Goal: Transaction & Acquisition: Book appointment/travel/reservation

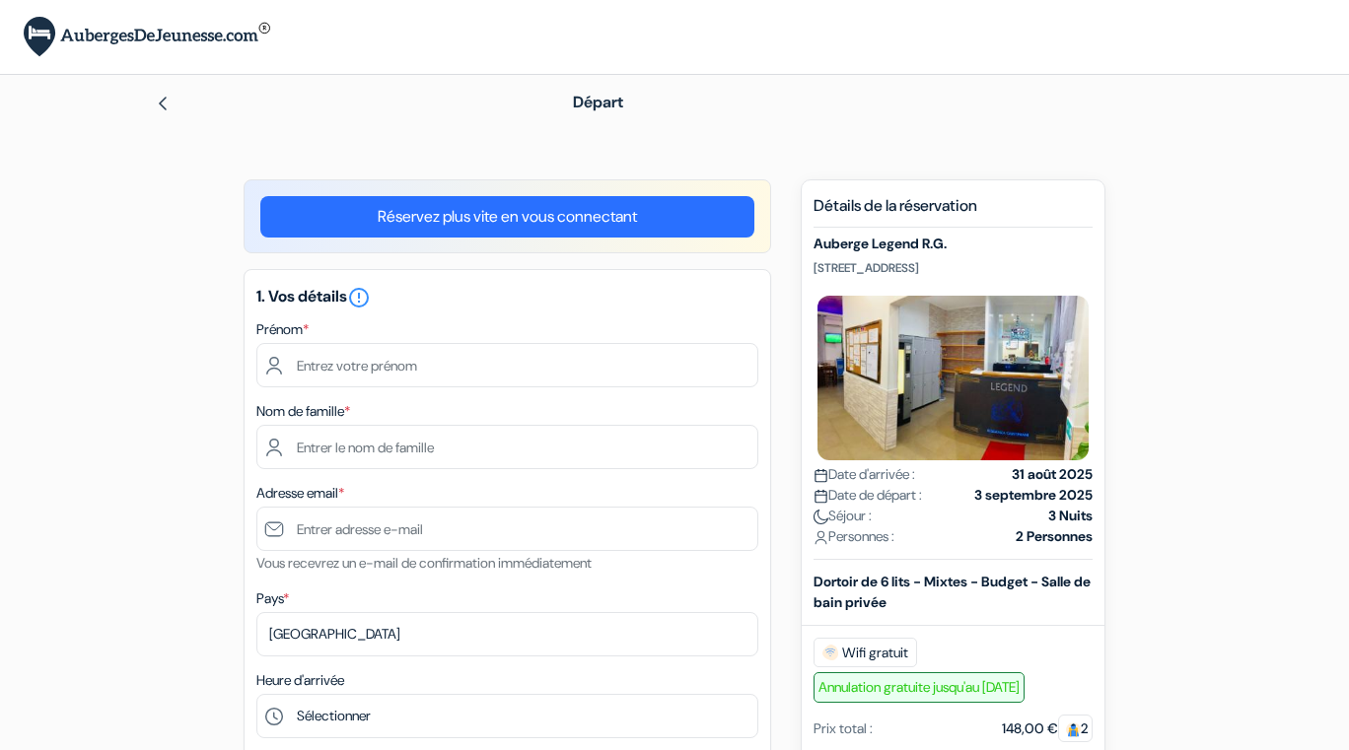
click at [328, 372] on input "text" at bounding box center [507, 365] width 502 height 44
type input "Lazhar"
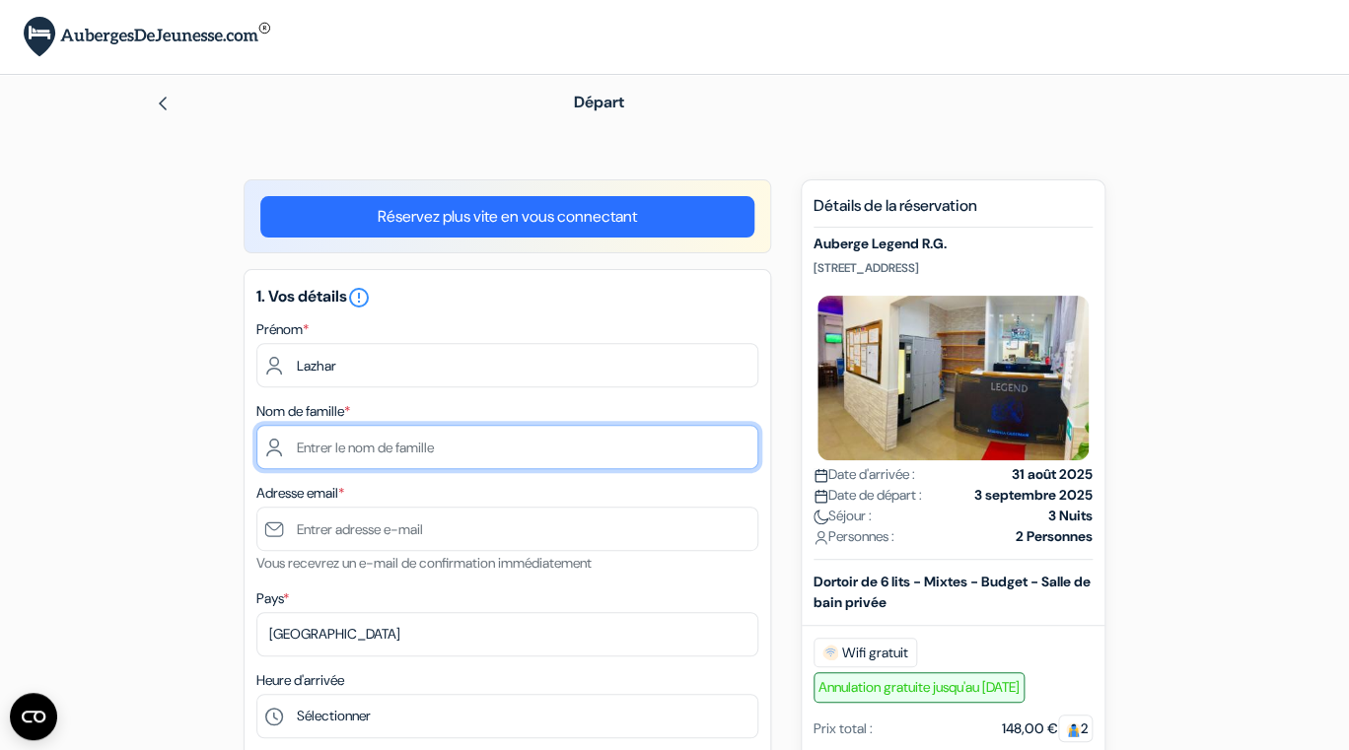
click at [331, 457] on input "text" at bounding box center [507, 447] width 502 height 44
type input "marzin"
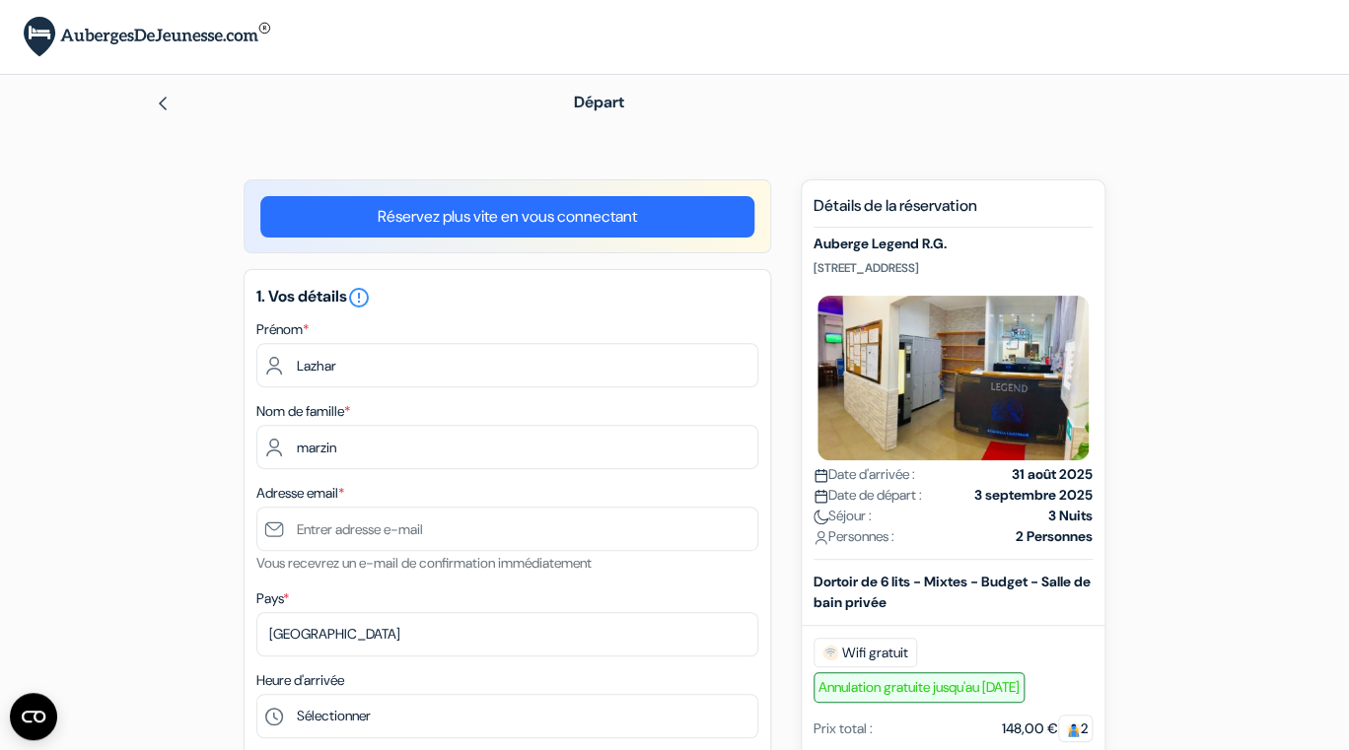
type input "0682224978"
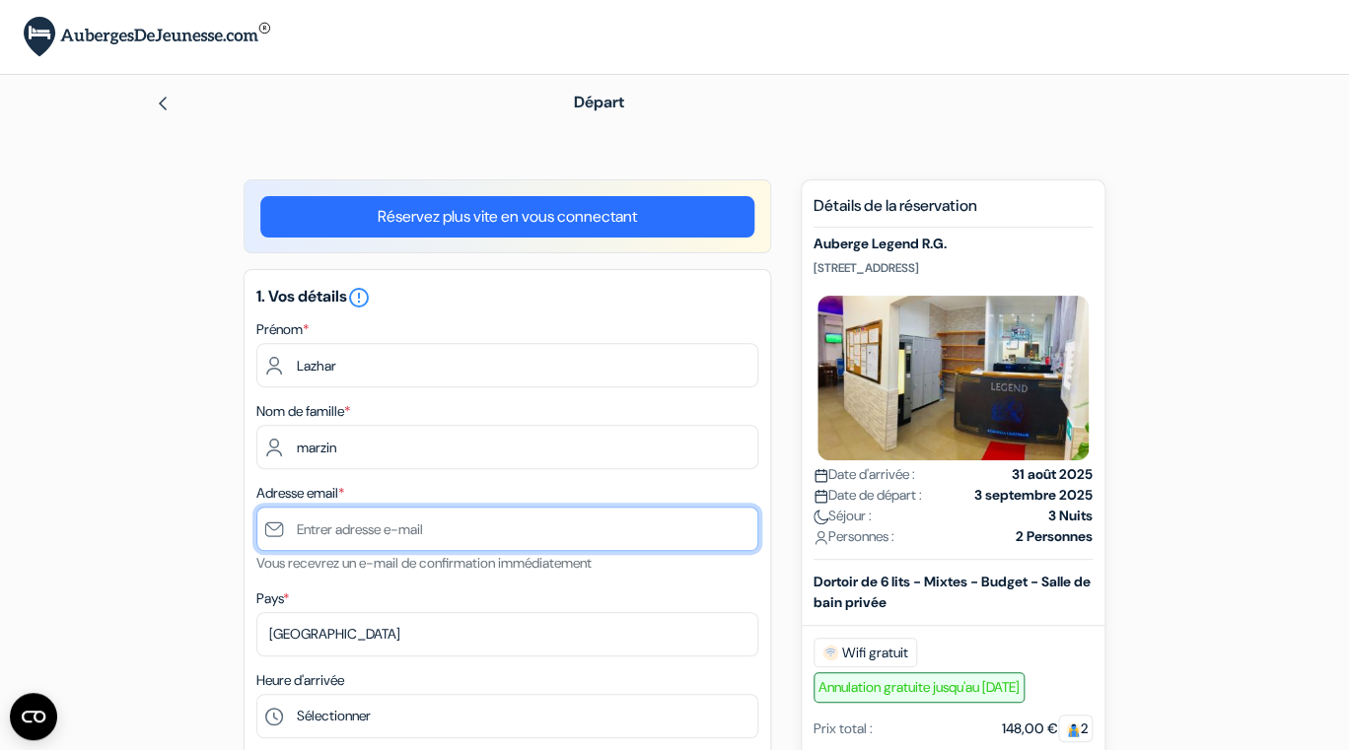
click at [329, 530] on input "text" at bounding box center [507, 529] width 502 height 44
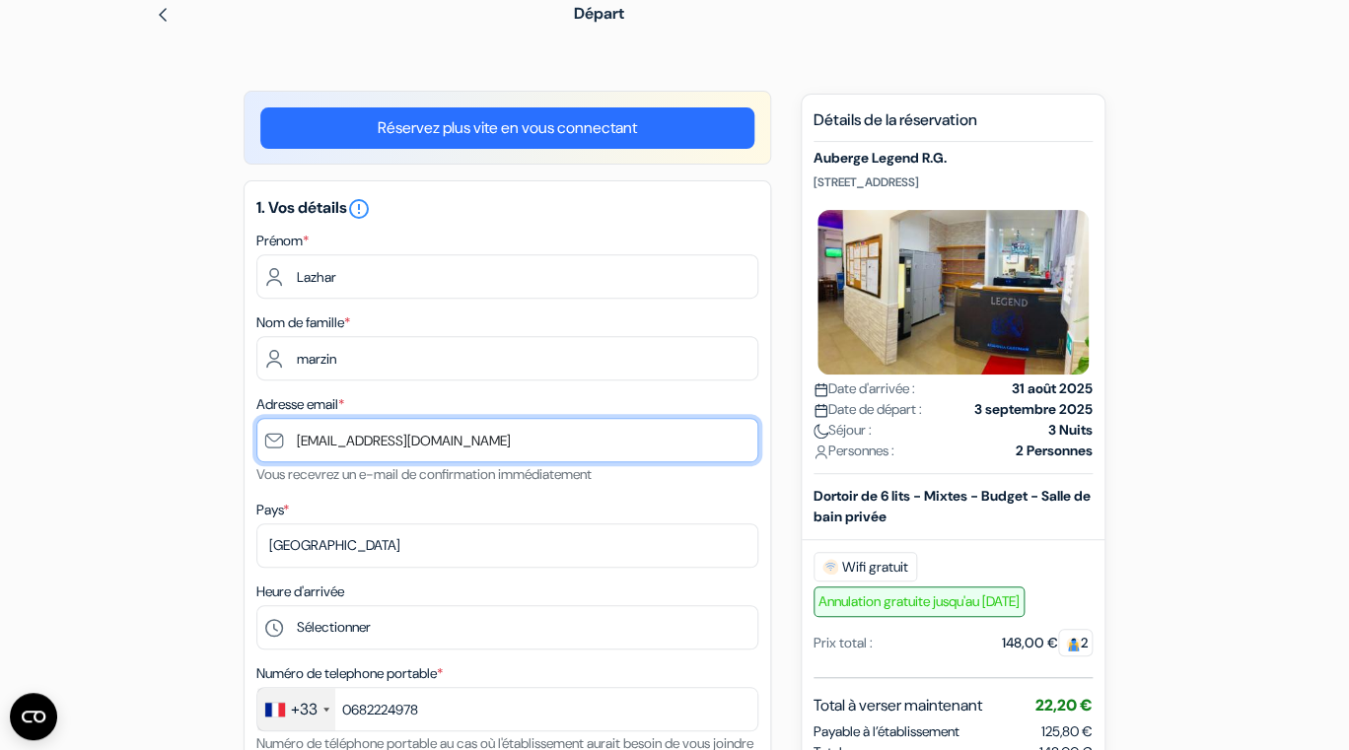
scroll to position [101, 0]
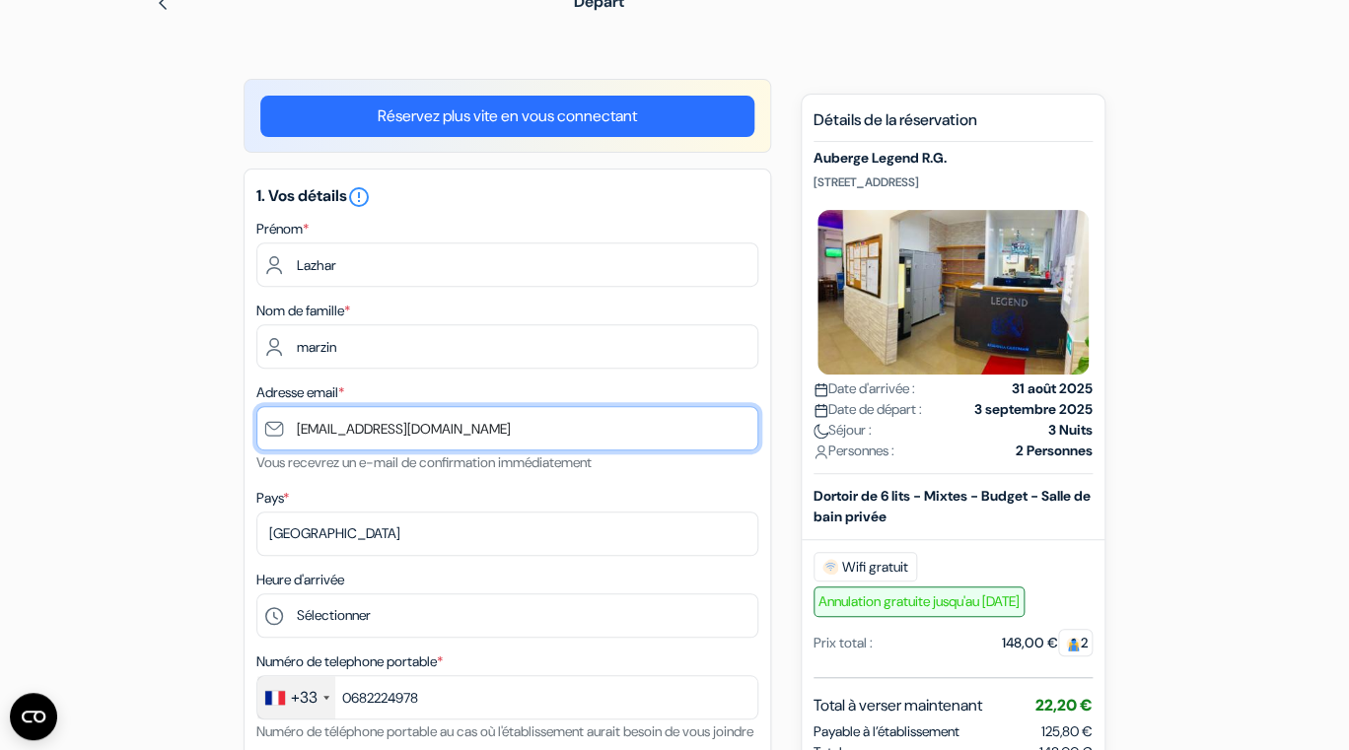
type input "[EMAIL_ADDRESS][DOMAIN_NAME]"
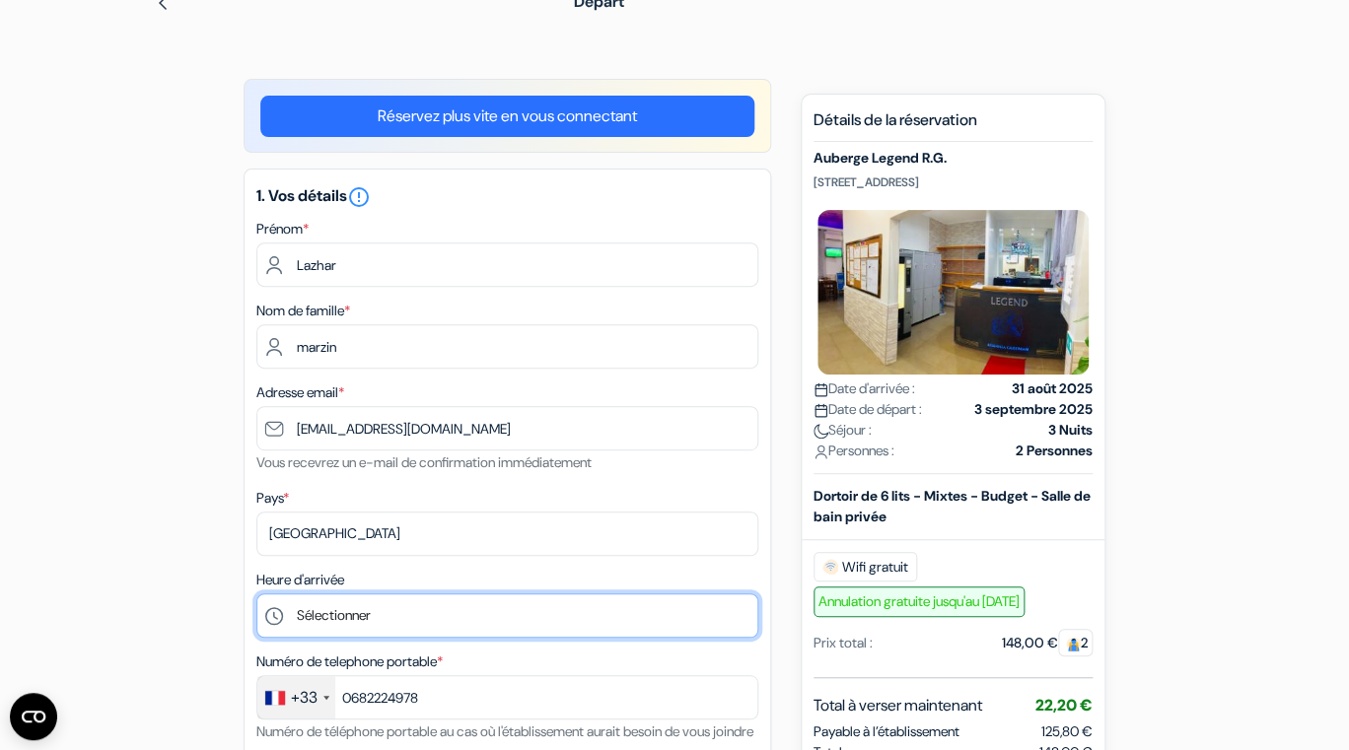
click at [256, 594] on select "Sélectionner 1:00 2:00 3:00 4:00 5:00 6:00 7:00 8:00 9:00 10:00 11:00 12:00 13:…" at bounding box center [507, 616] width 502 height 44
select select "17"
click option "17:00" at bounding box center [0, 0] width 0 height 0
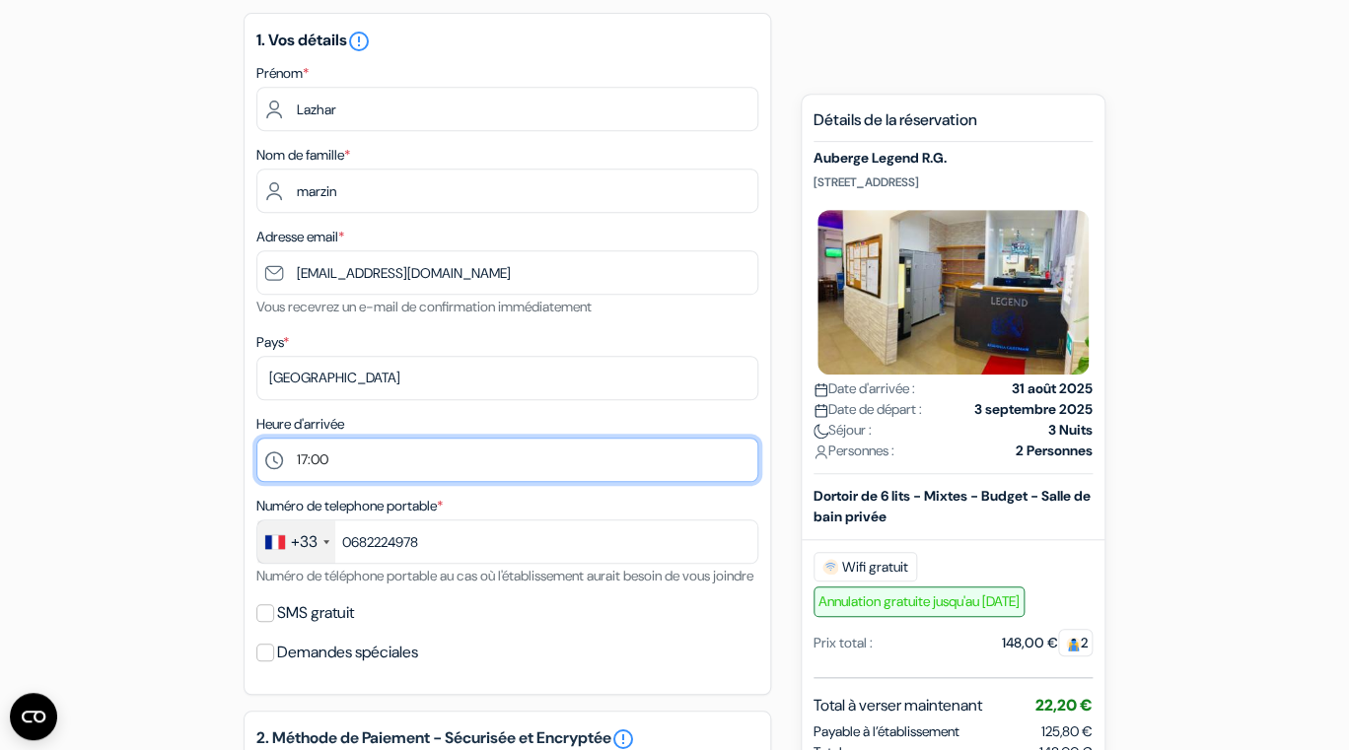
scroll to position [265, 0]
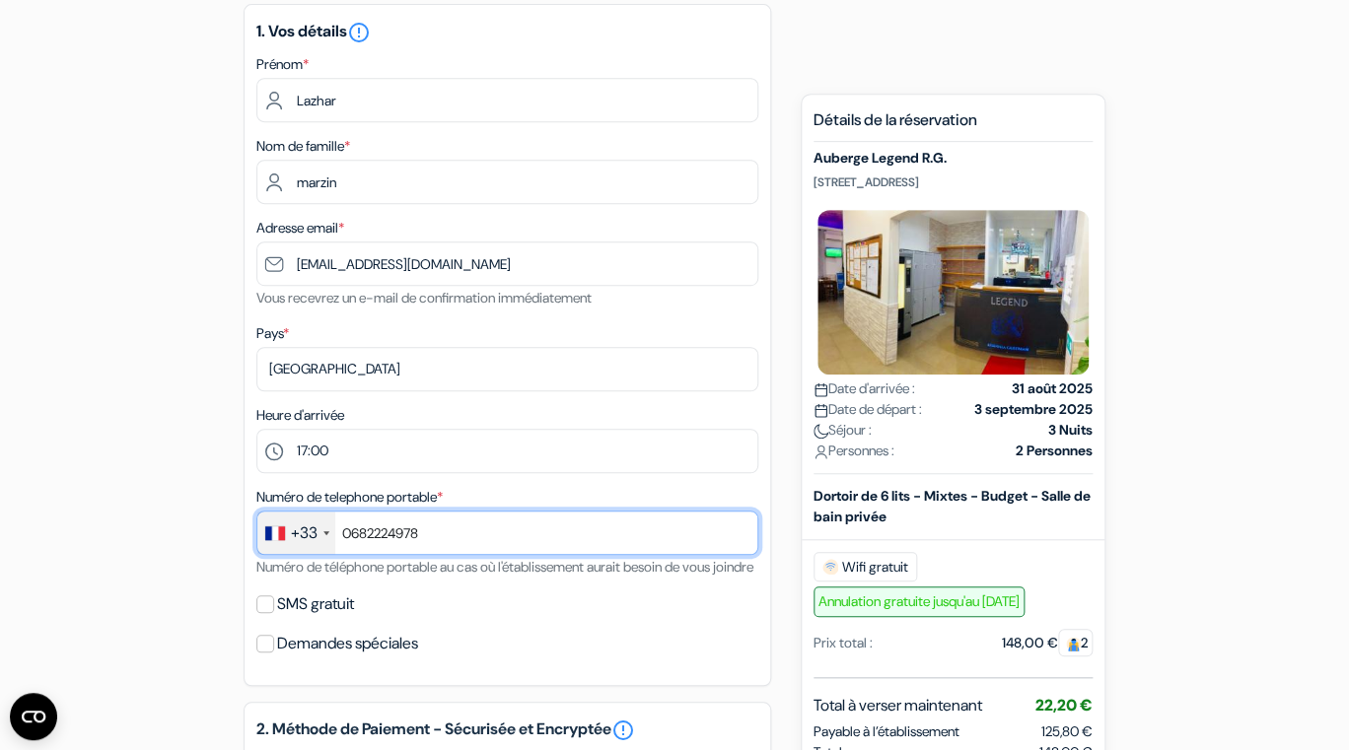
drag, startPoint x: 449, startPoint y: 536, endPoint x: 340, endPoint y: 529, distance: 108.8
click at [340, 529] on input "0682224978" at bounding box center [507, 533] width 502 height 44
type input "0749416256"
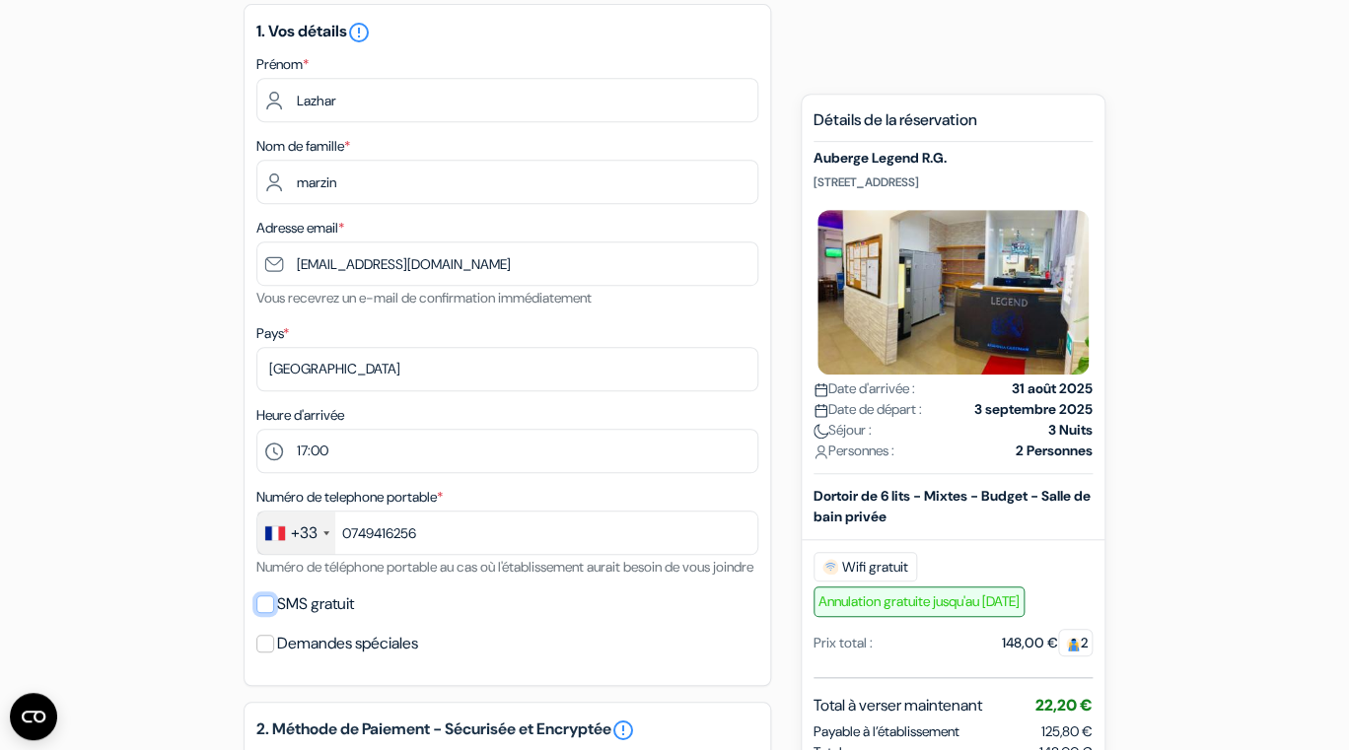
click at [266, 613] on input "SMS gratuit" at bounding box center [265, 605] width 18 height 18
checkbox input "true"
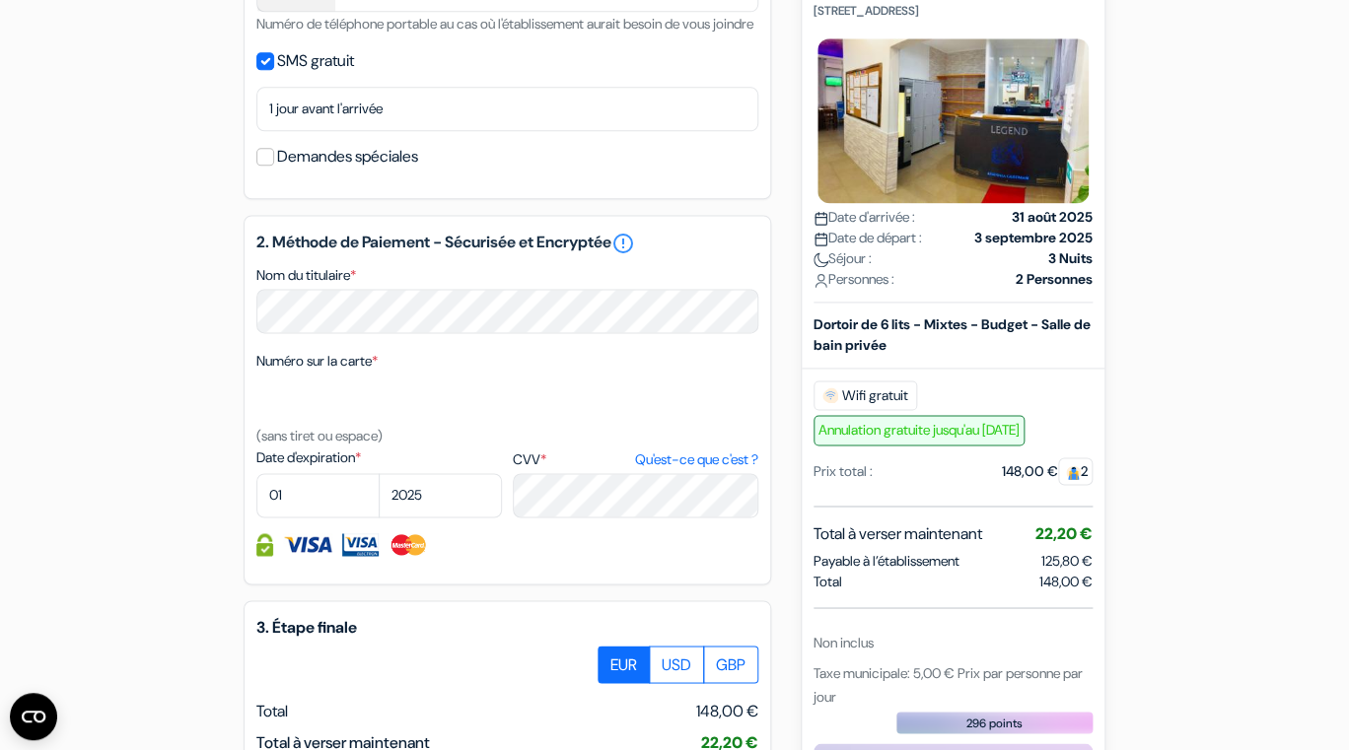
scroll to position [810, 0]
click at [256, 472] on select "01 02 03 04 05 06 07 08 09 10 11 12" at bounding box center [317, 494] width 123 height 44
select select "10"
click option "10" at bounding box center [0, 0] width 0 height 0
click at [379, 472] on select "2025 2026 2027 2028 2029 2030 2031 2032 2033 2034 2035 2036 2037 2038 2039 2040…" at bounding box center [440, 494] width 123 height 44
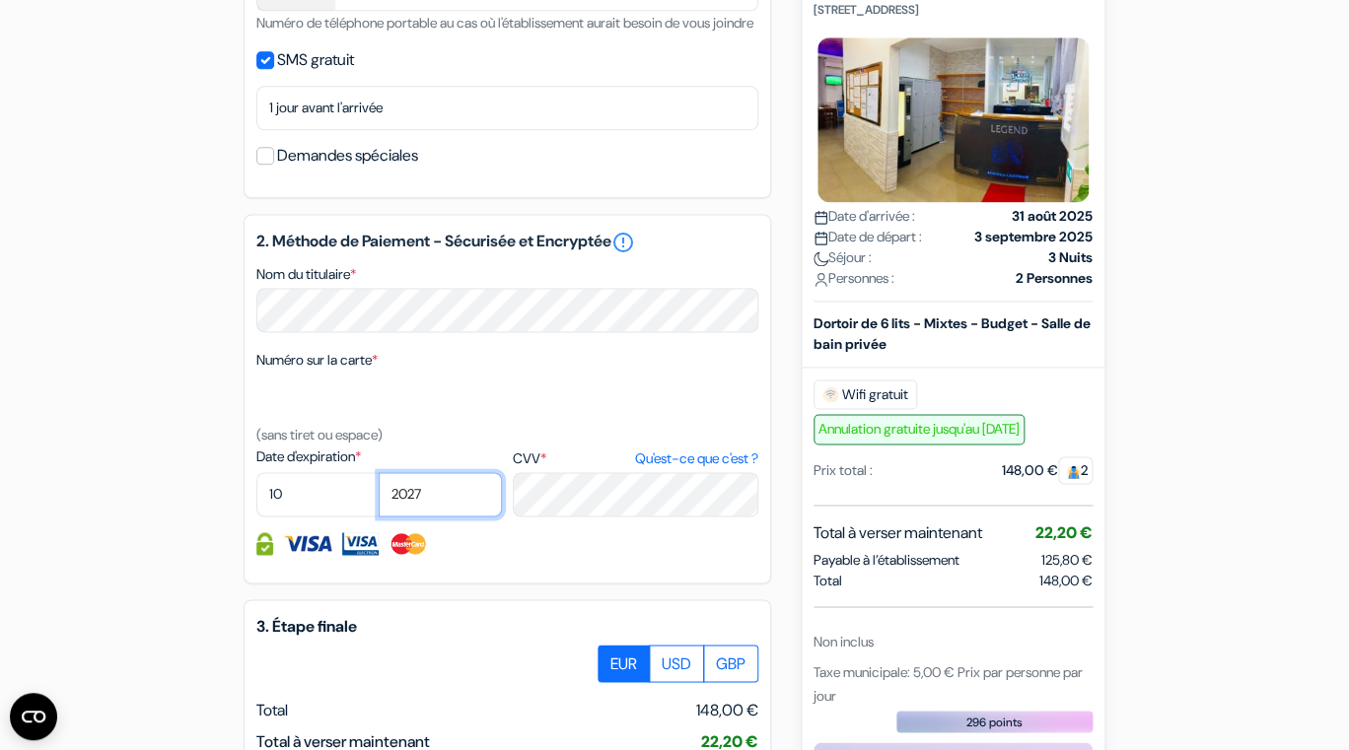
click option "2027" at bounding box center [0, 0] width 0 height 0
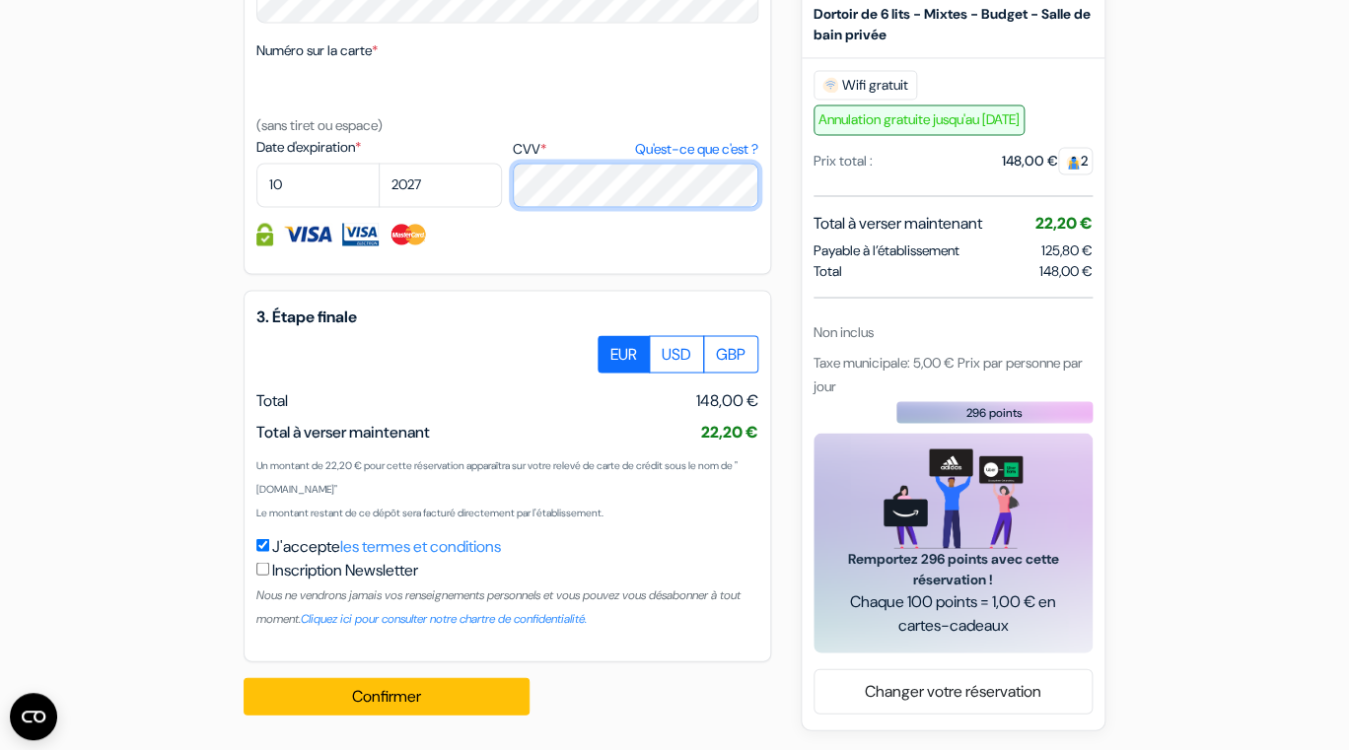
scroll to position [1145, 0]
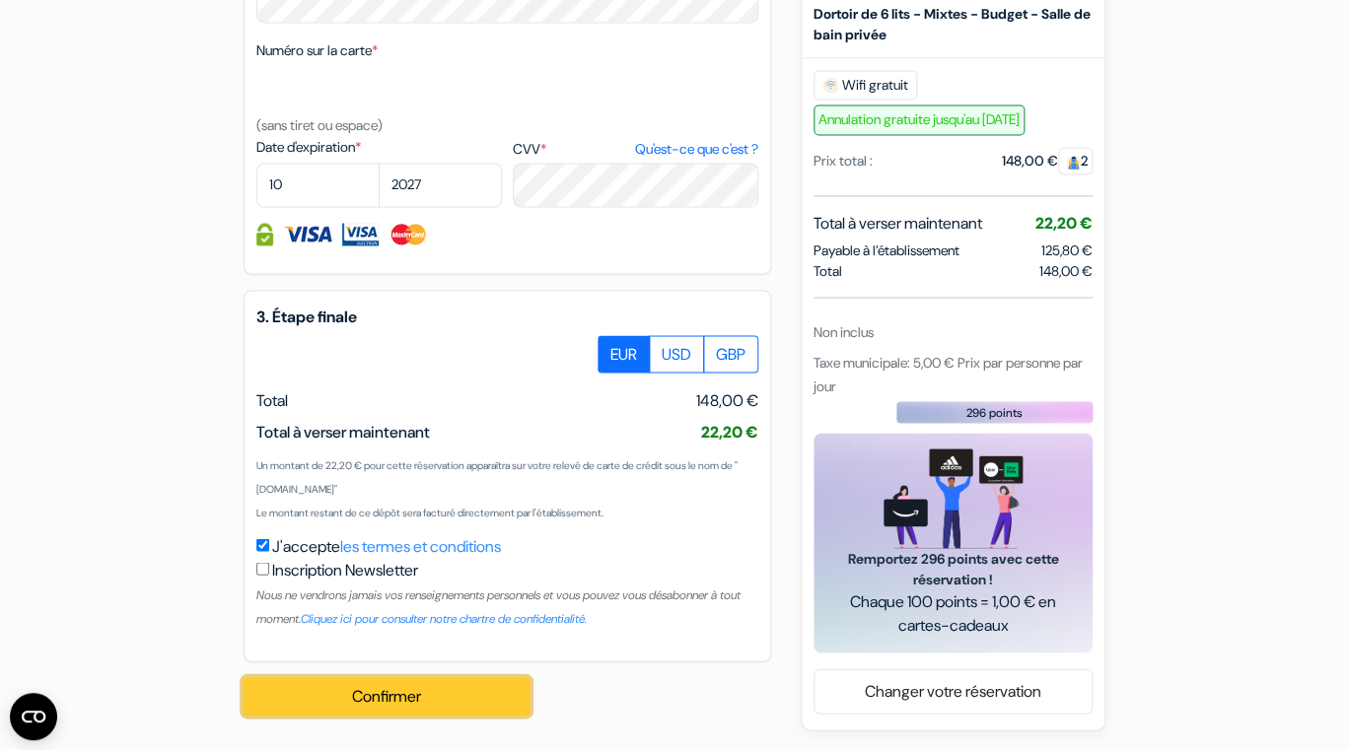
click at [415, 696] on button "Confirmer Loading..." at bounding box center [387, 695] width 286 height 37
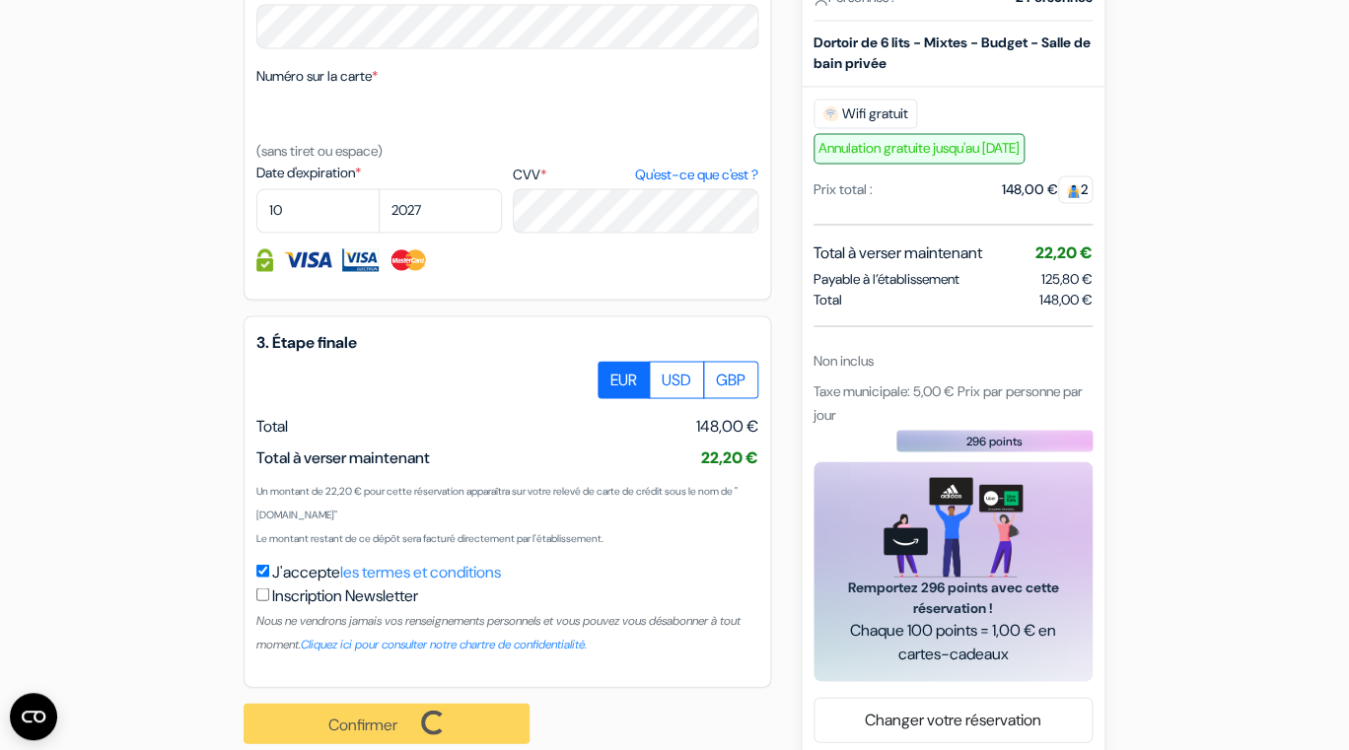
scroll to position [1148, 0]
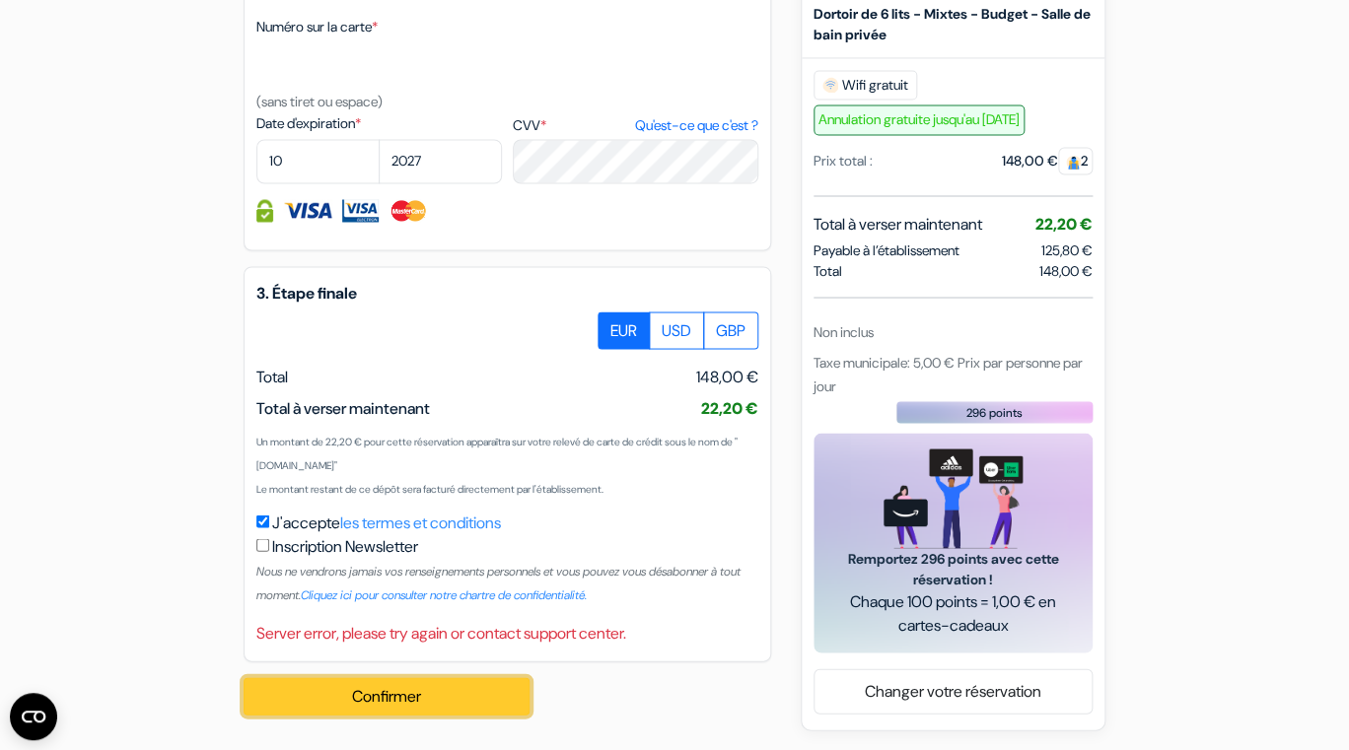
click at [414, 715] on button "Confirmer Loading..." at bounding box center [387, 695] width 286 height 37
click at [617, 332] on label "EUR" at bounding box center [624, 330] width 52 height 37
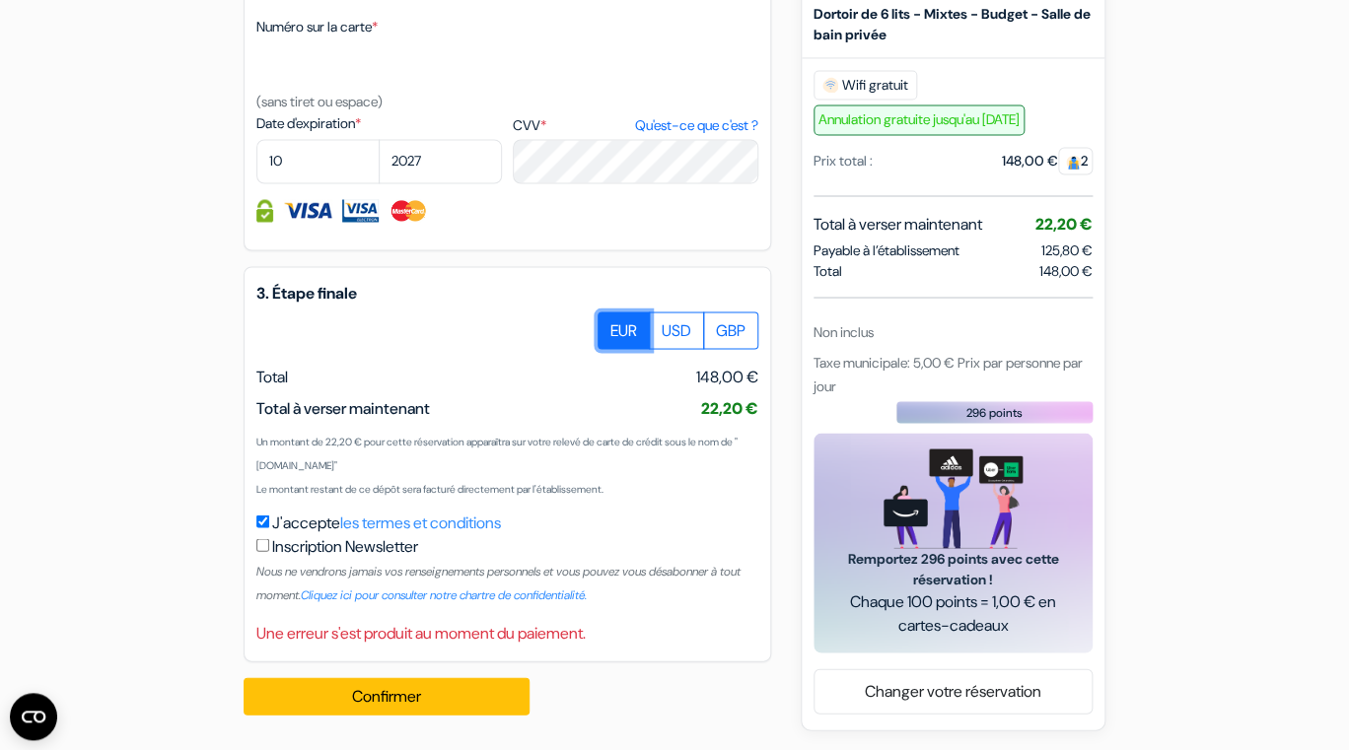
click at [611, 324] on input "EUR" at bounding box center [605, 318] width 13 height 13
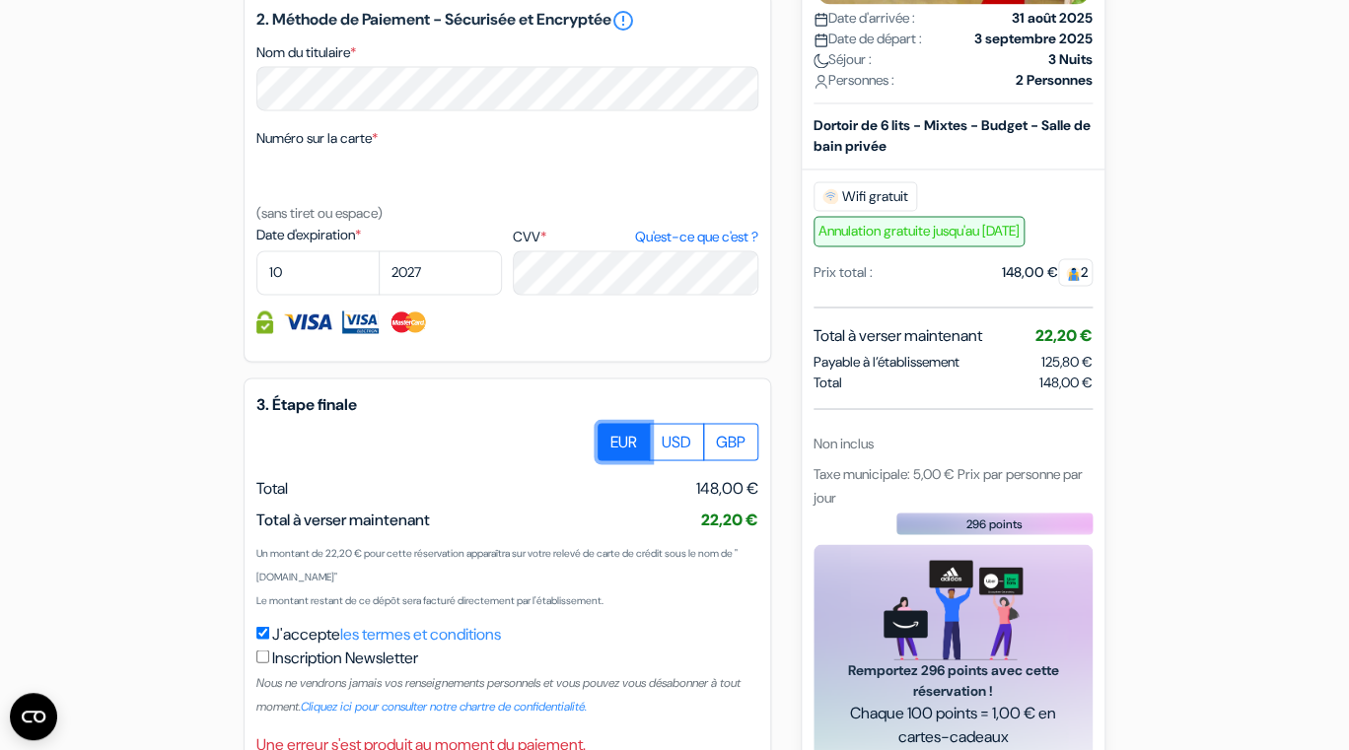
scroll to position [1018, 0]
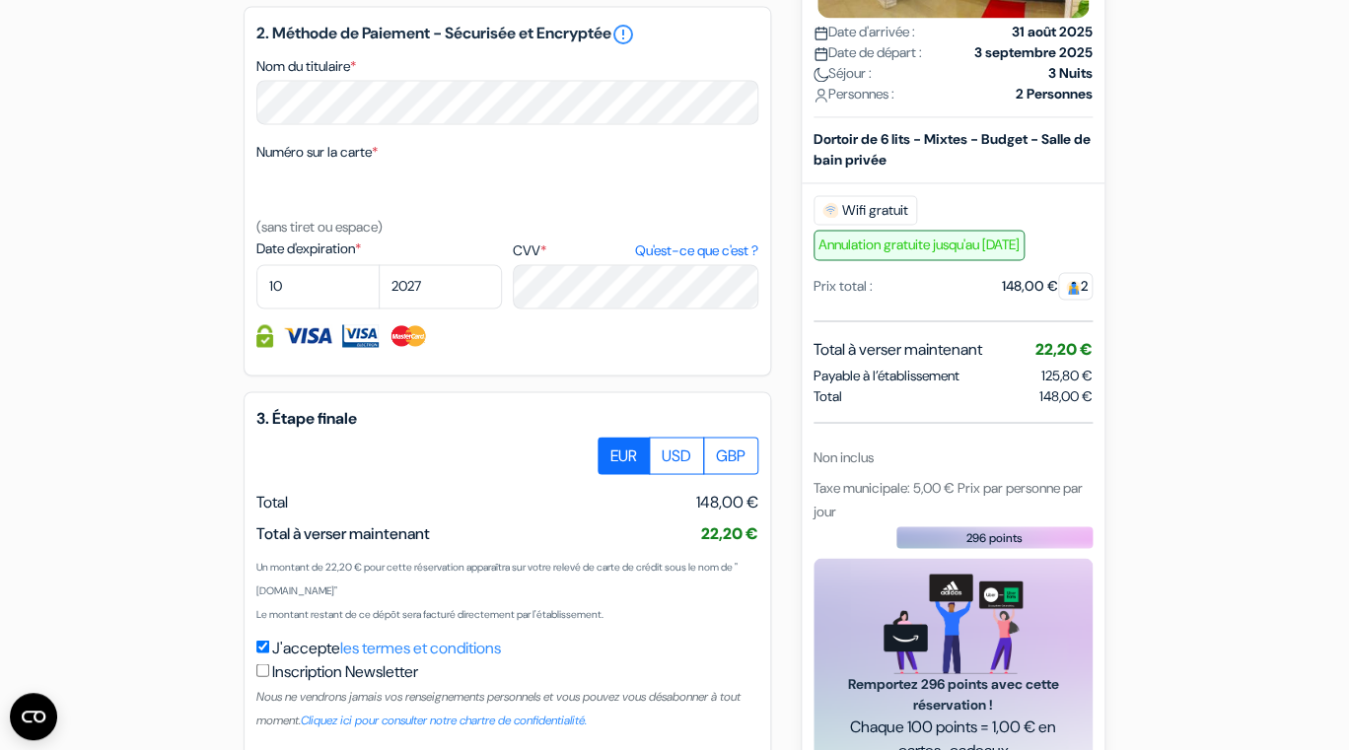
click at [146, 299] on div "add_box Auberge Legend R.G. [STREET_ADDRESS] Détails de l'établissement X Auber…" at bounding box center [674, 9] width 1124 height 1694
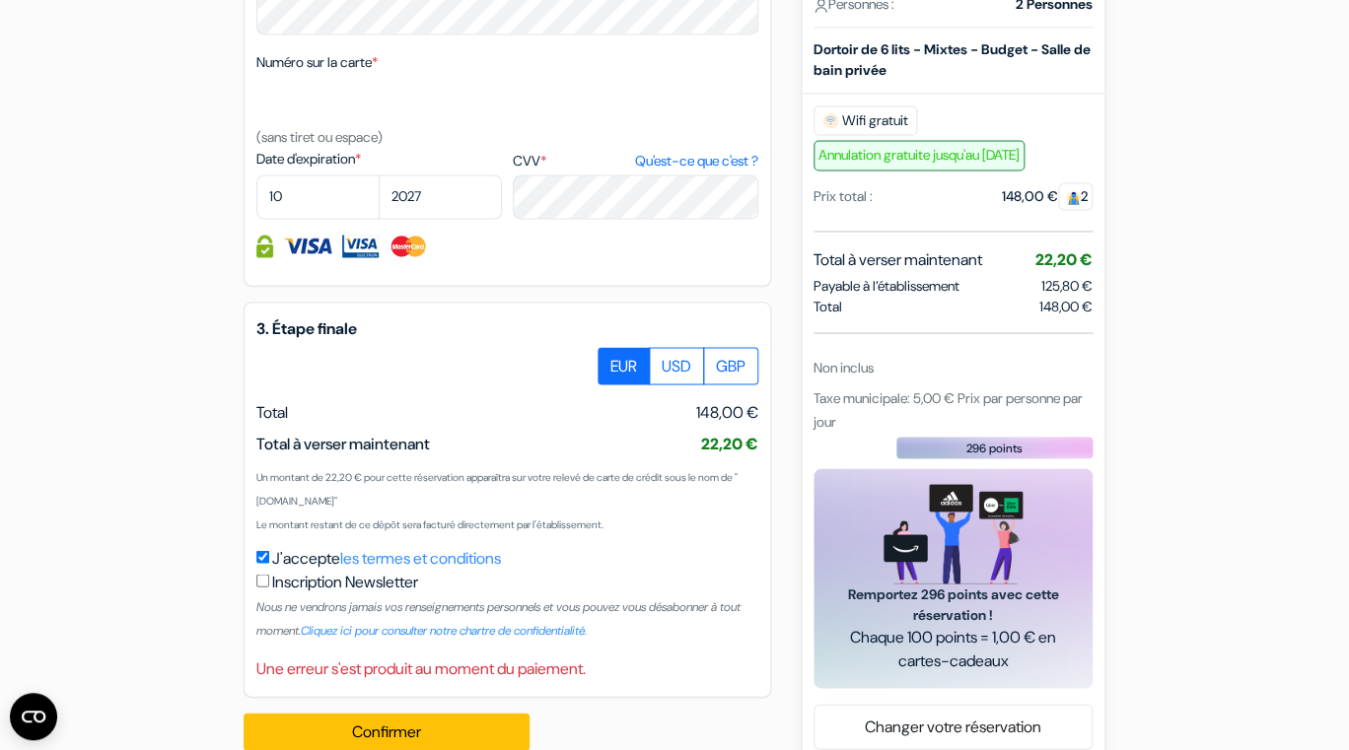
scroll to position [1168, 0]
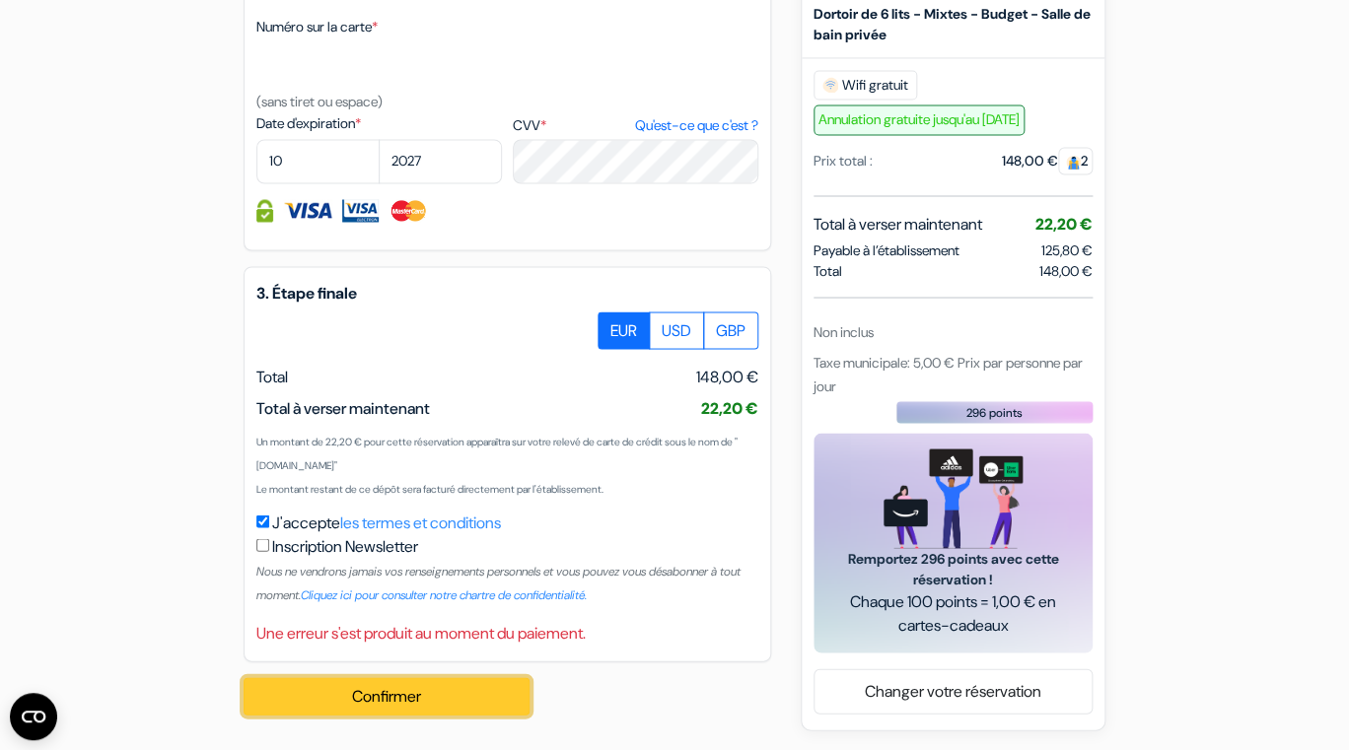
click at [387, 698] on button "Confirmer Loading..." at bounding box center [387, 695] width 286 height 37
click at [392, 702] on button "Confirmer Loading..." at bounding box center [387, 695] width 286 height 37
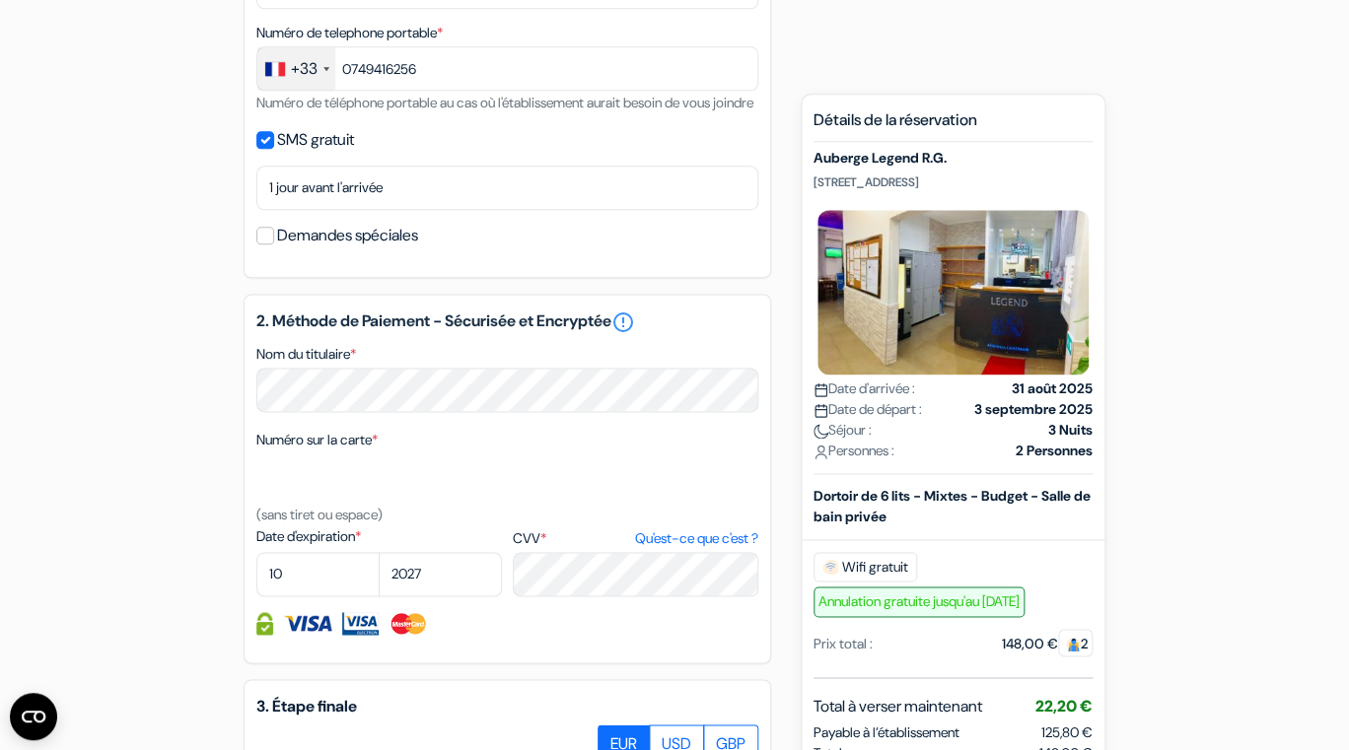
scroll to position [872, 0]
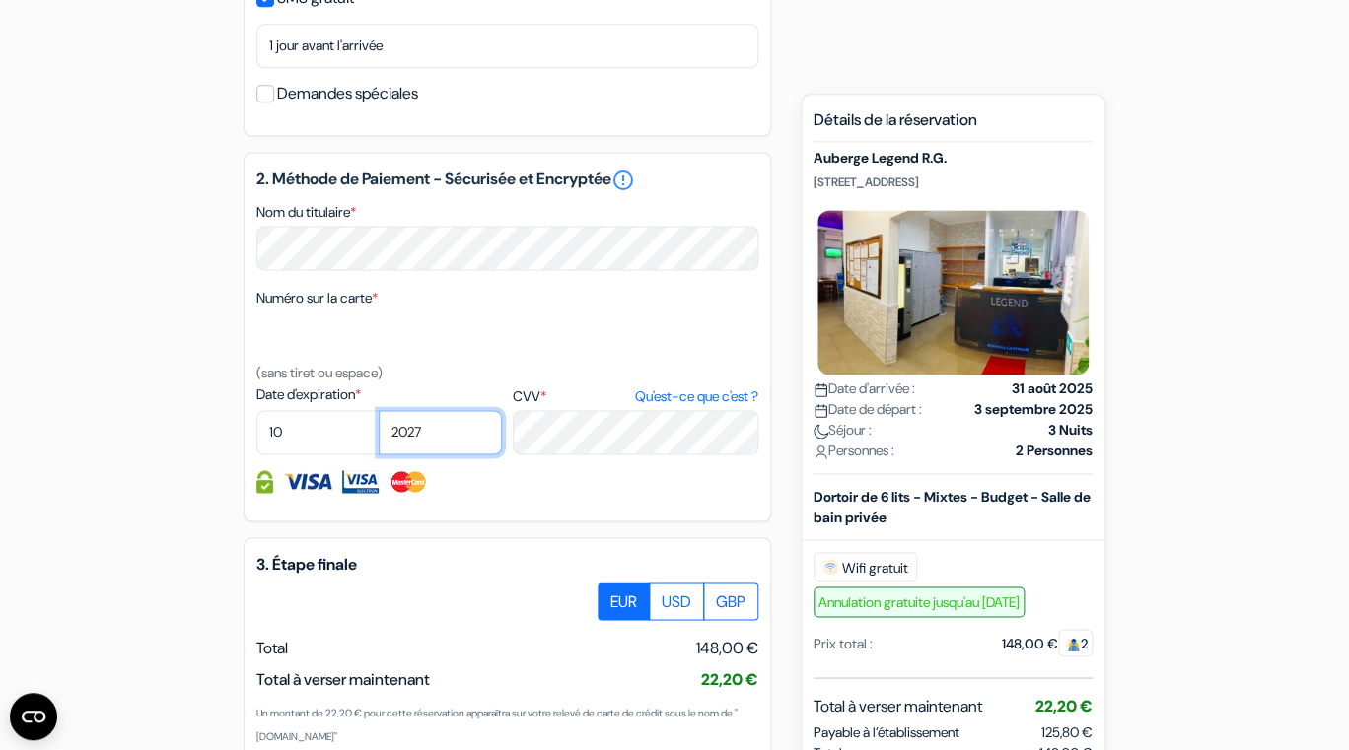
click at [379, 410] on select "2025 2026 2027 2028 2029 2030 2031 2032 2033 2034 2035 2036 2037 2038 2039 2040…" at bounding box center [440, 432] width 123 height 44
select select "2025"
click option "2025" at bounding box center [0, 0] width 0 height 0
click at [640, 493] on div at bounding box center [507, 481] width 502 height 23
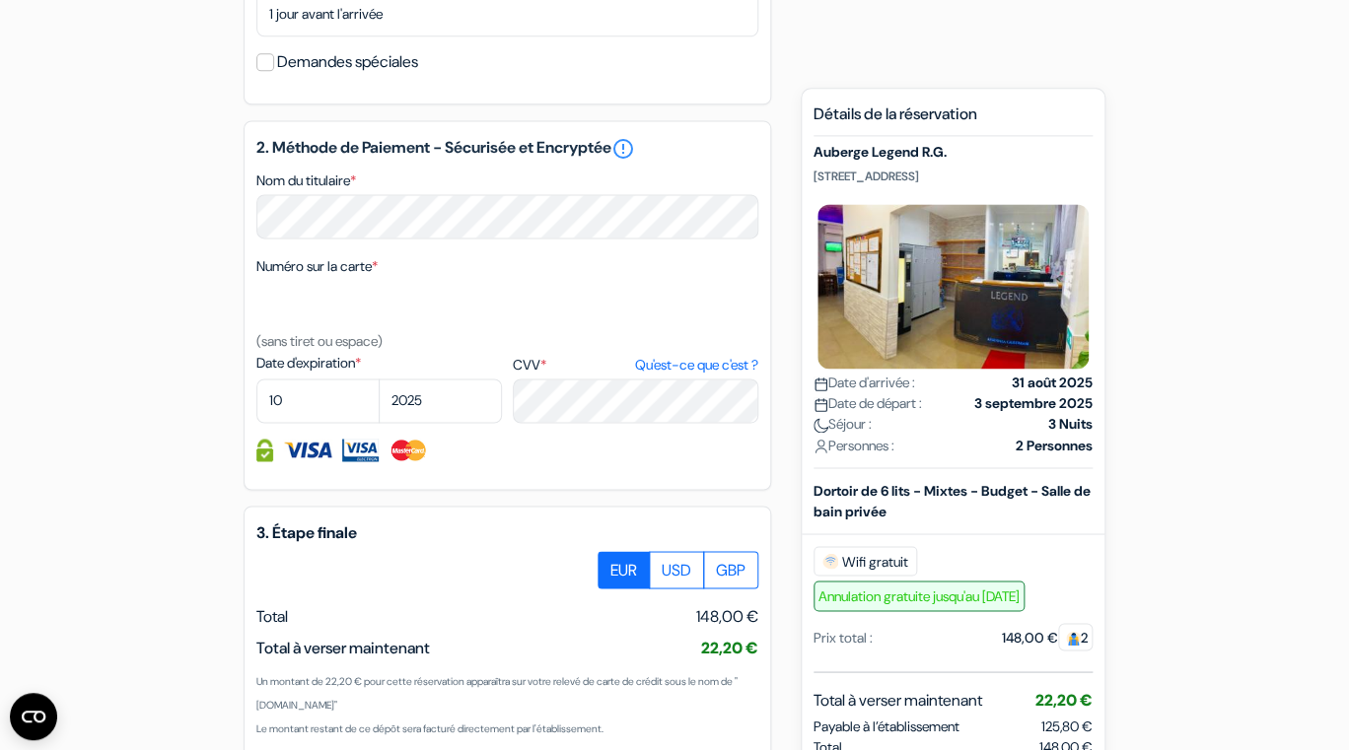
scroll to position [1429, 0]
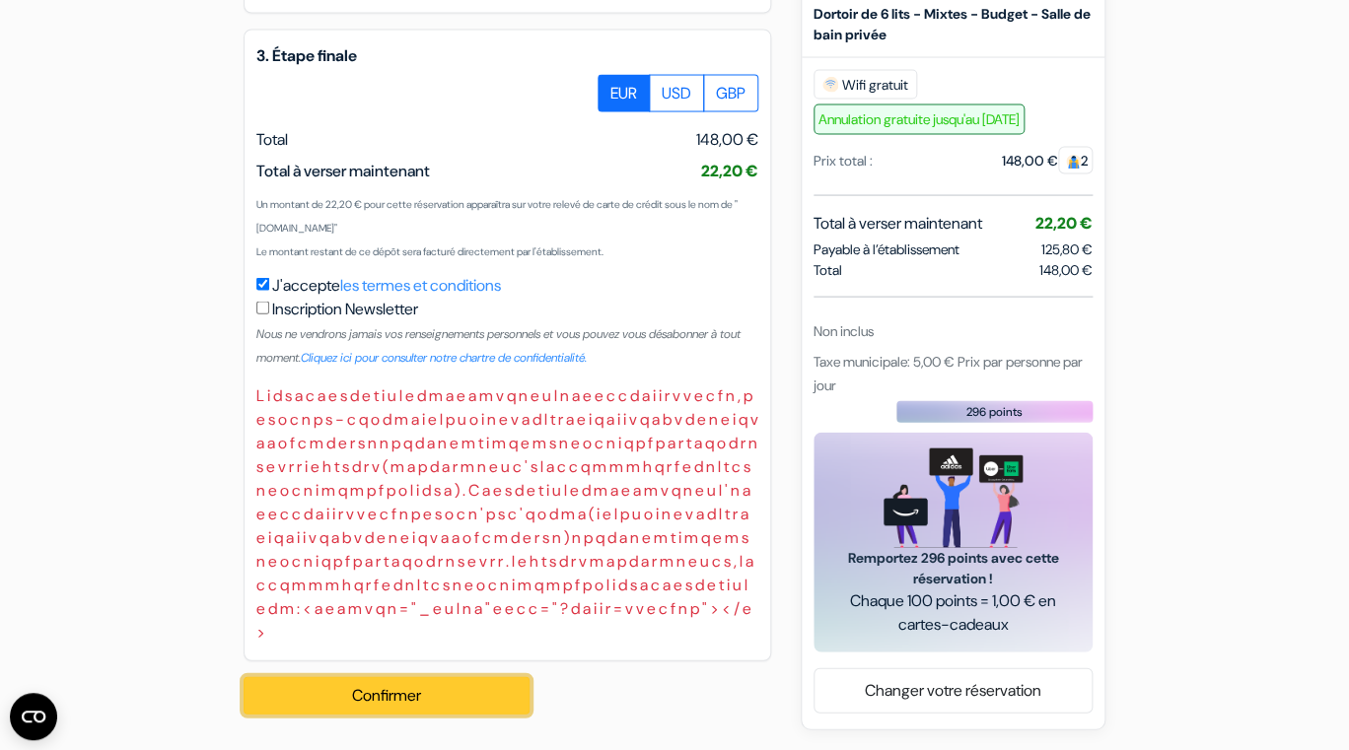
click at [388, 693] on button "Confirmer Loading..." at bounding box center [387, 695] width 286 height 37
click at [471, 696] on button "Confirmer Loading..." at bounding box center [387, 695] width 286 height 37
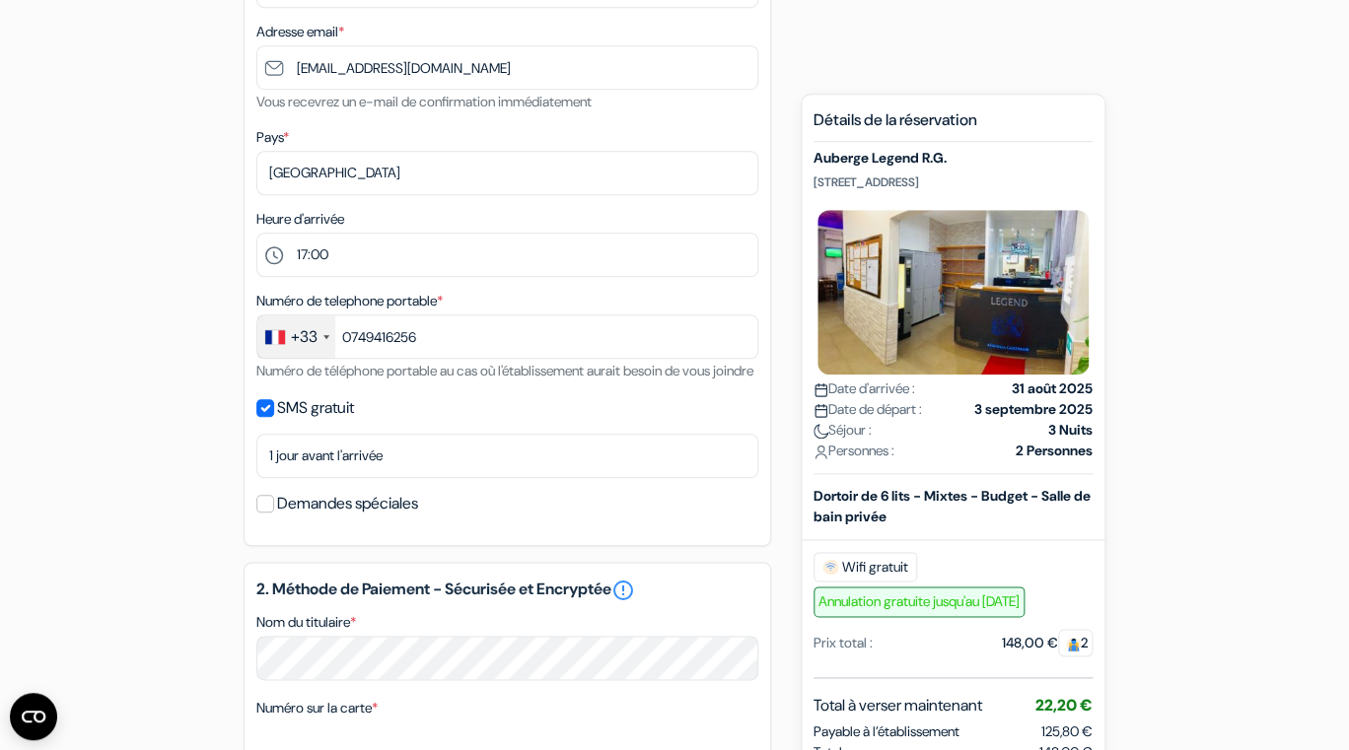
scroll to position [0, 0]
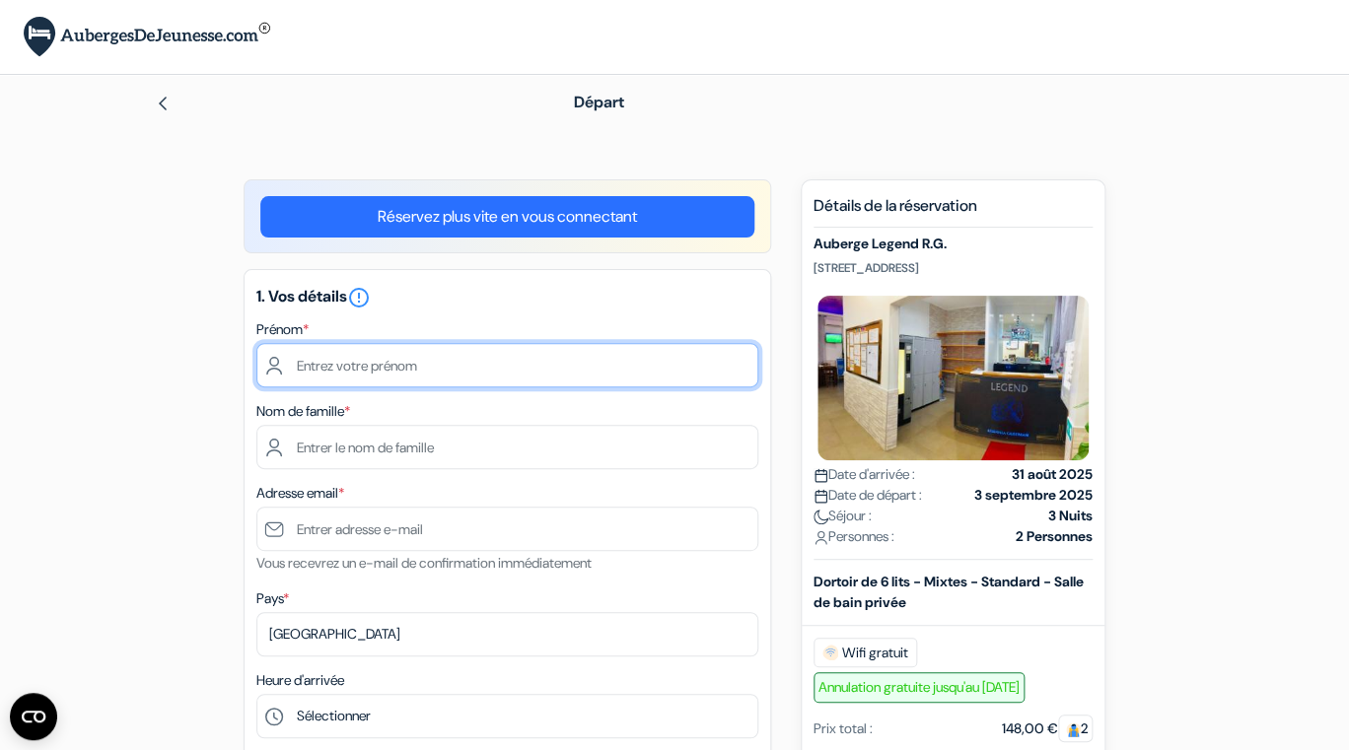
click at [340, 370] on input "text" at bounding box center [507, 365] width 502 height 44
type input "lazhar"
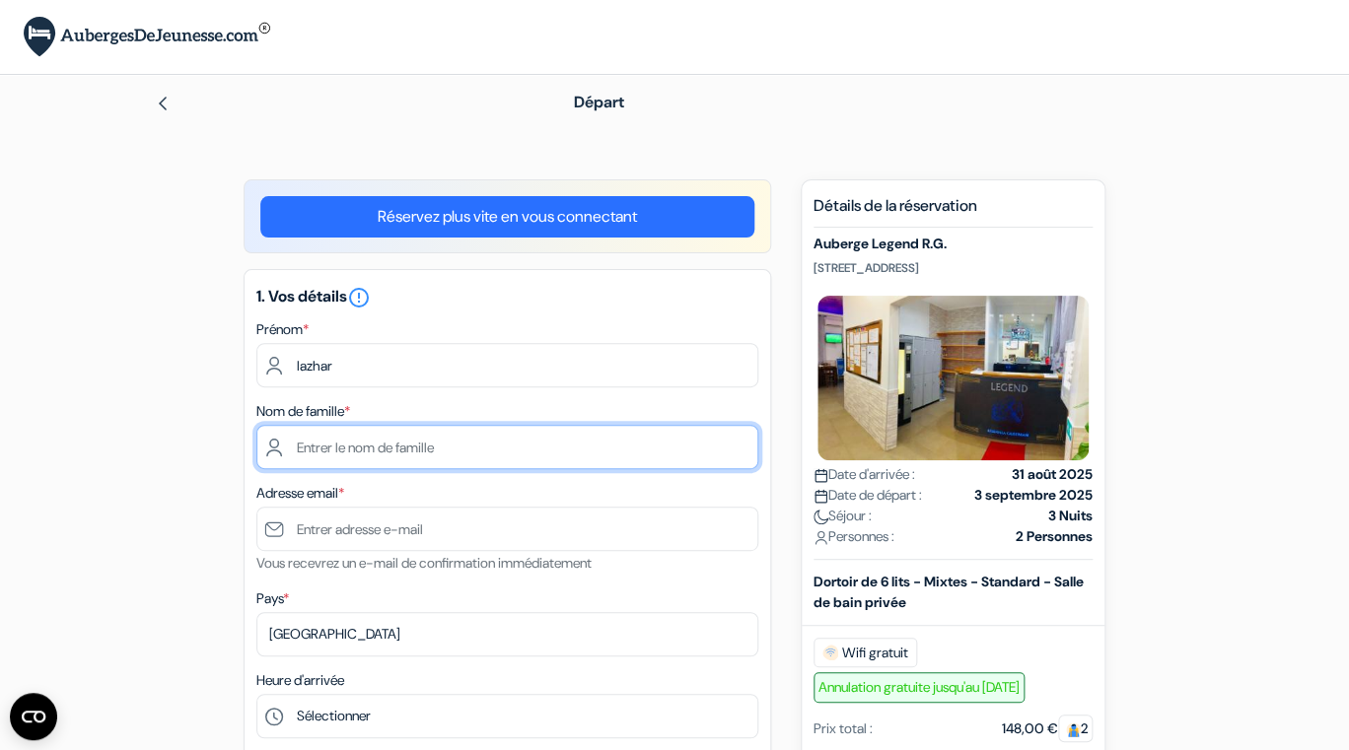
click at [327, 455] on input "text" at bounding box center [507, 447] width 502 height 44
type input "marzin"
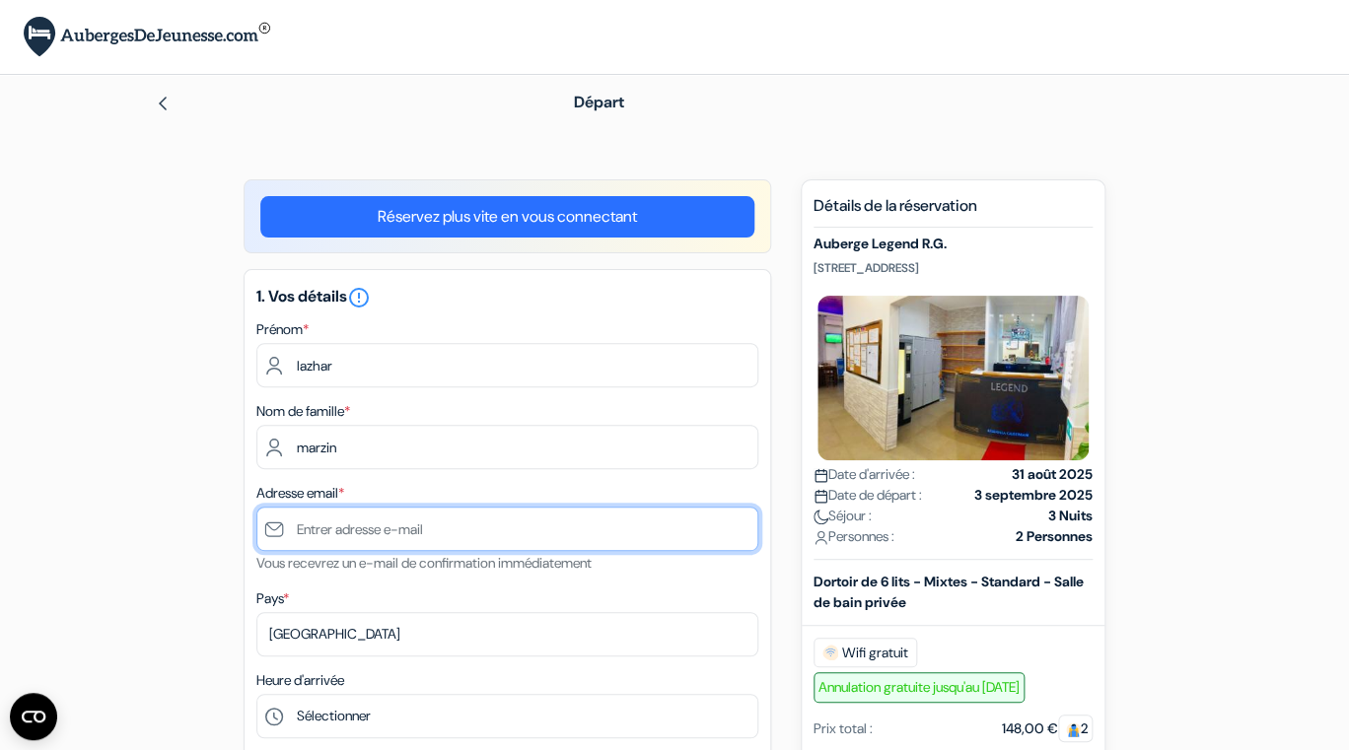
click at [333, 537] on input "text" at bounding box center [507, 529] width 502 height 44
type input "[EMAIL_ADDRESS][DOMAIN_NAME]"
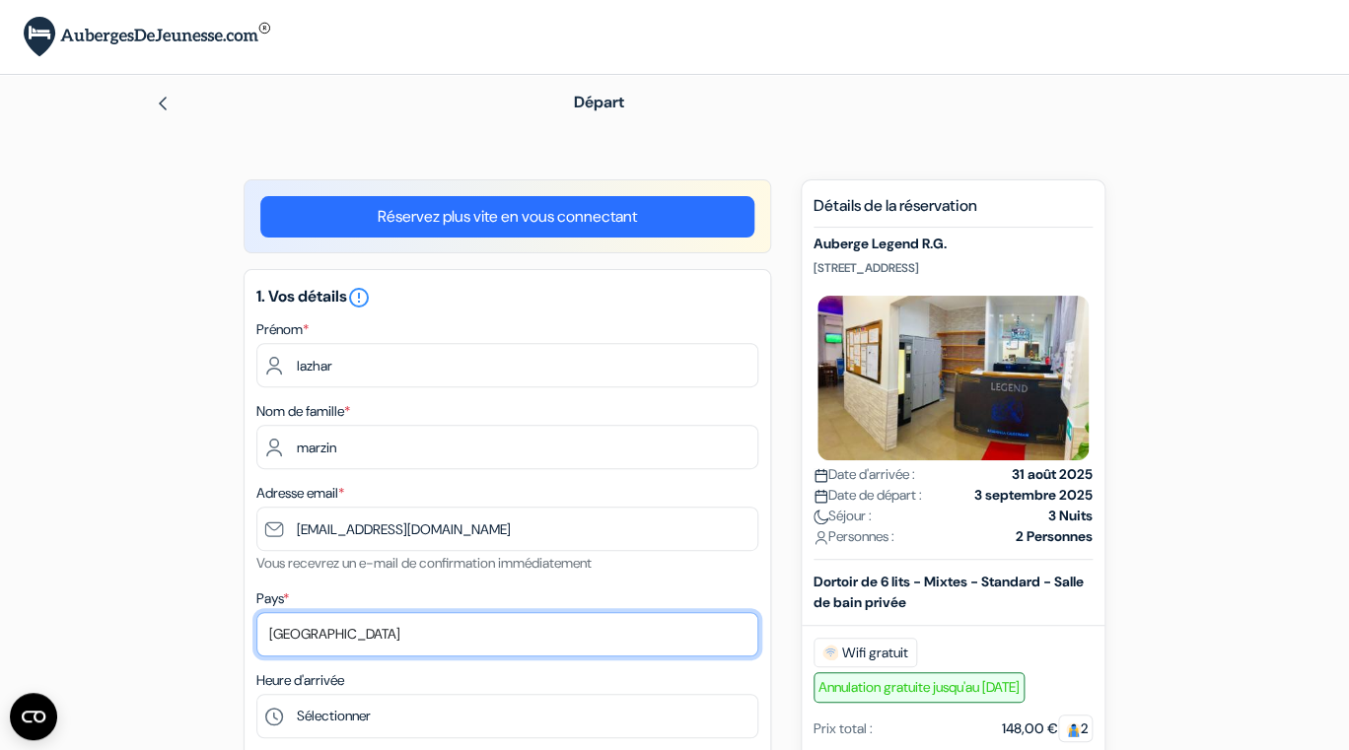
click at [256, 612] on select "Selectionner le pays Abkhazie [GEOGRAPHIC_DATA] [GEOGRAPHIC_DATA] Du [GEOGRAPHI…" at bounding box center [507, 634] width 502 height 44
click option "[GEOGRAPHIC_DATA]" at bounding box center [0, 0] width 0 height 0
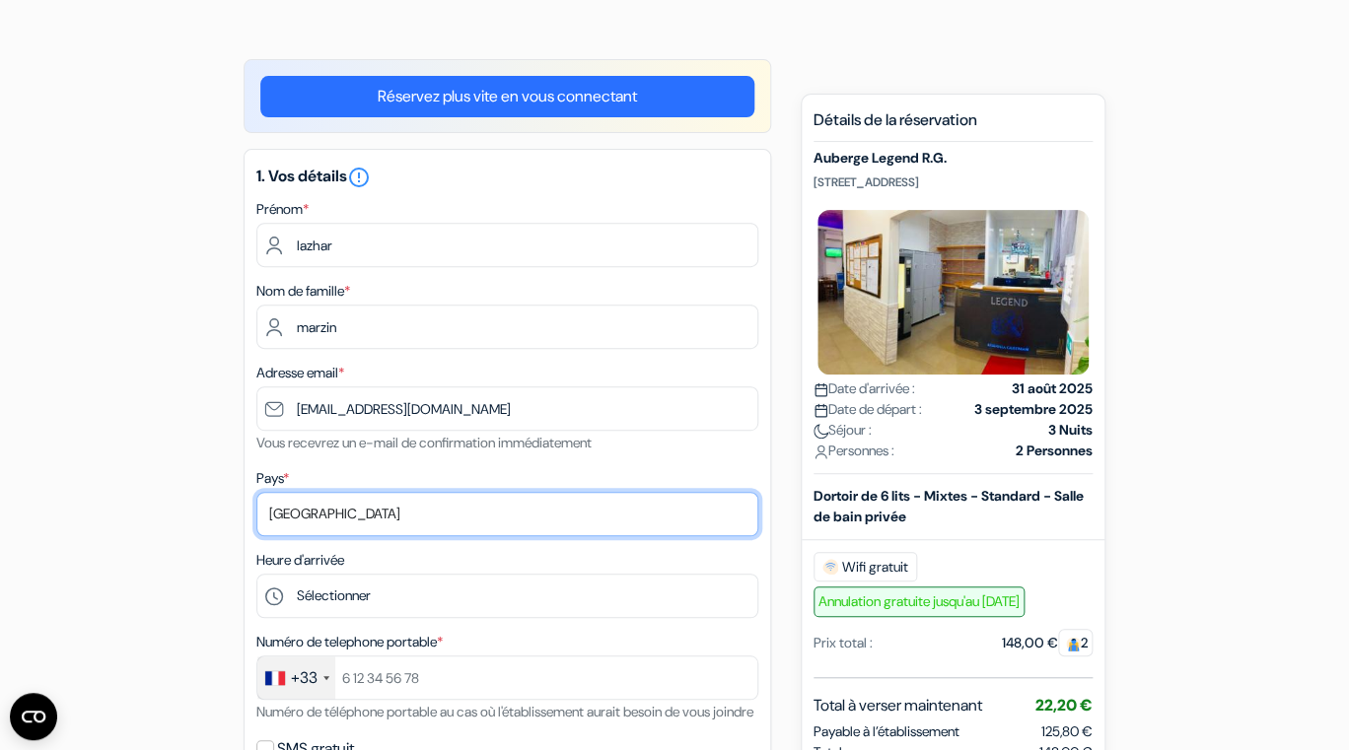
scroll to position [150, 0]
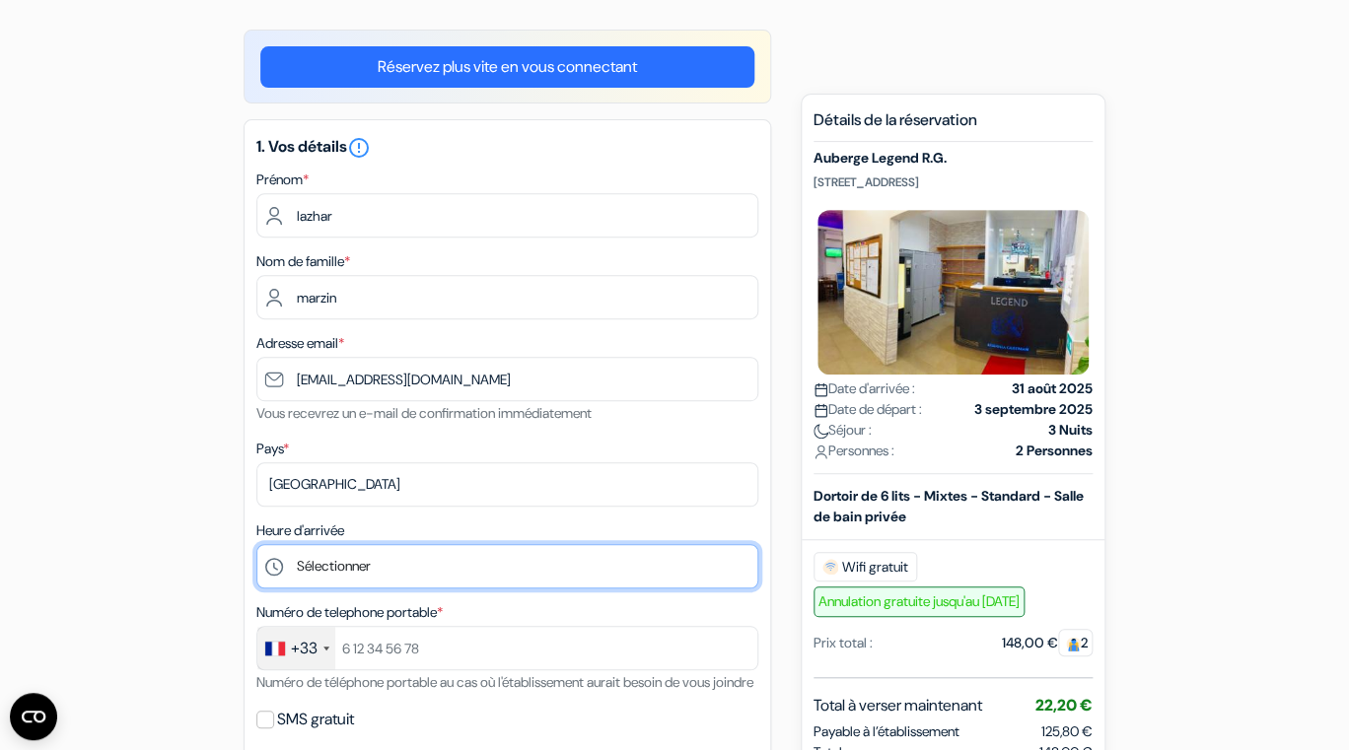
click at [256, 544] on select "Sélectionner 1:00 2:00 3:00 4:00 5:00 6:00 7:00 8:00 9:00 10:00 11:00 12:00 13:…" at bounding box center [507, 566] width 502 height 44
select select "17"
click option "17:00" at bounding box center [0, 0] width 0 height 0
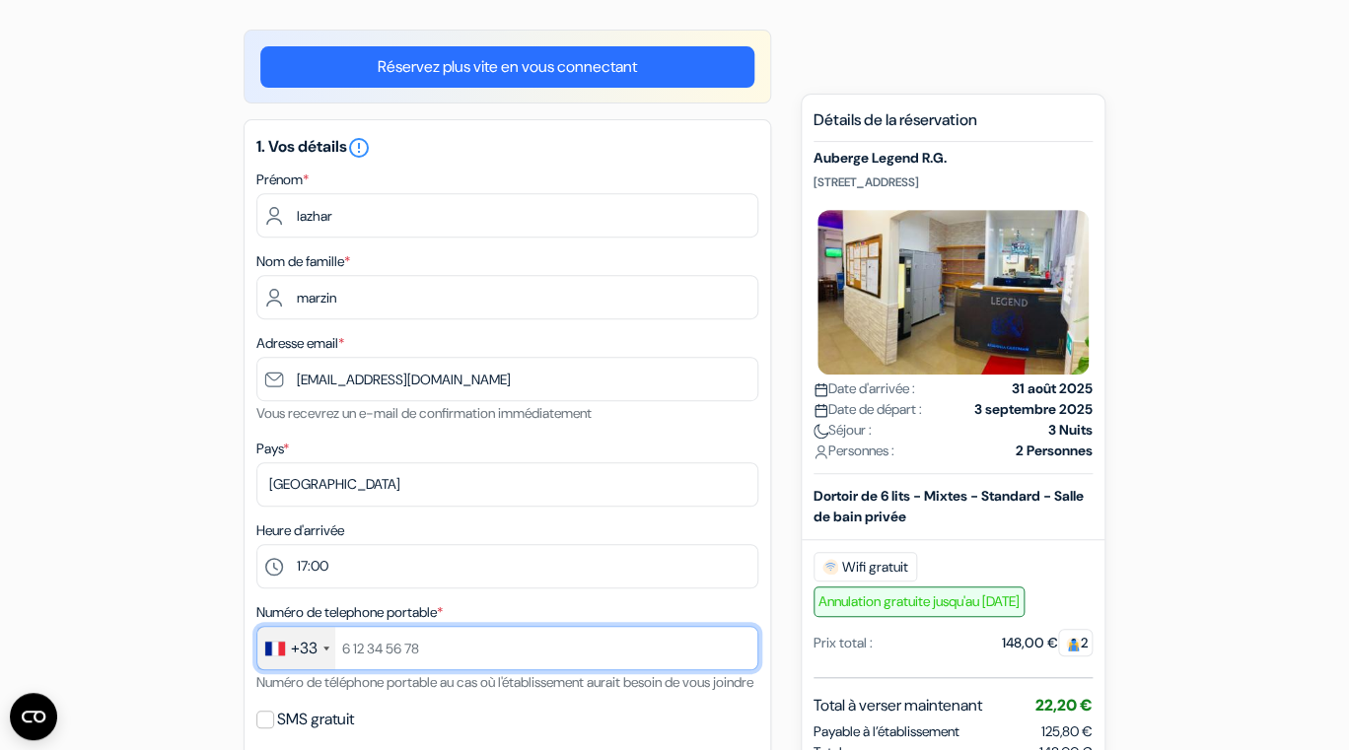
click at [456, 651] on input "text" at bounding box center [507, 648] width 502 height 44
drag, startPoint x: 456, startPoint y: 651, endPoint x: 348, endPoint y: 649, distance: 107.5
click at [348, 649] on input "text" at bounding box center [507, 648] width 502 height 44
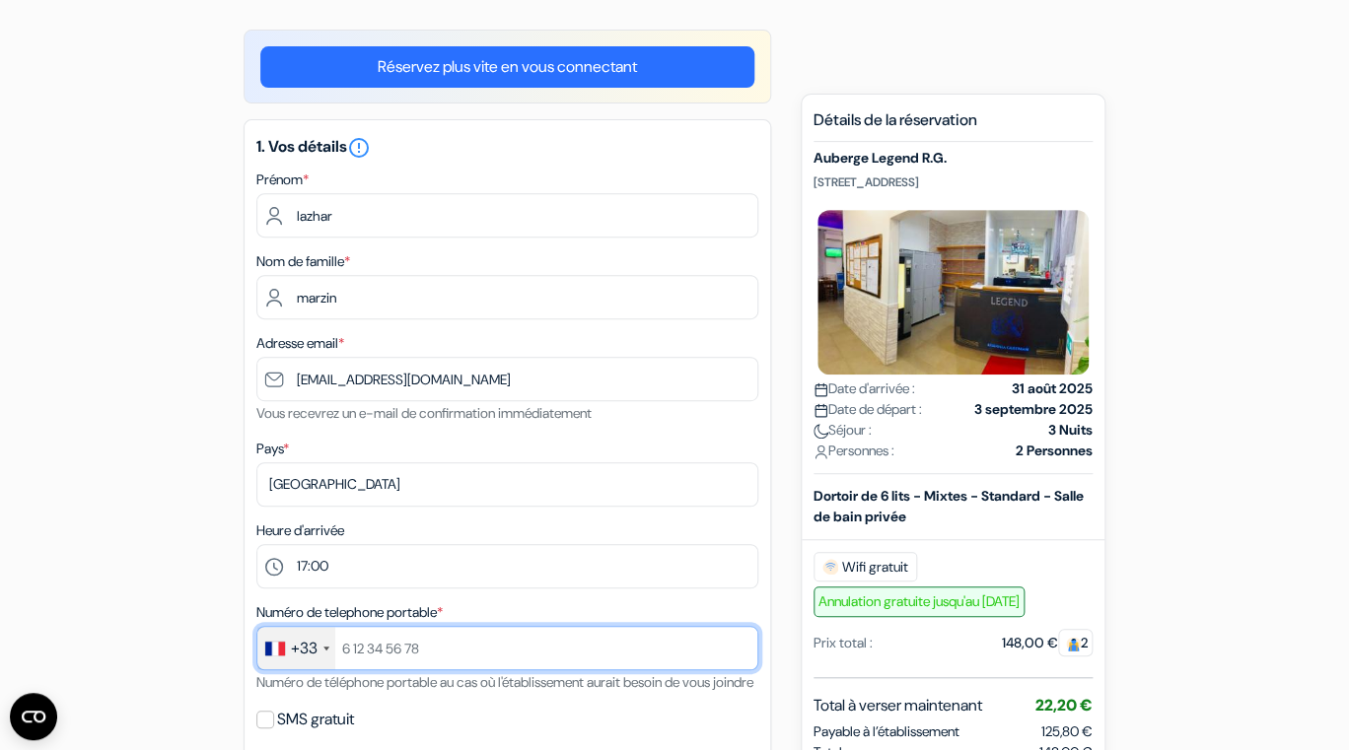
drag, startPoint x: 474, startPoint y: 658, endPoint x: 387, endPoint y: 650, distance: 88.1
click at [387, 650] on input "text" at bounding box center [507, 648] width 502 height 44
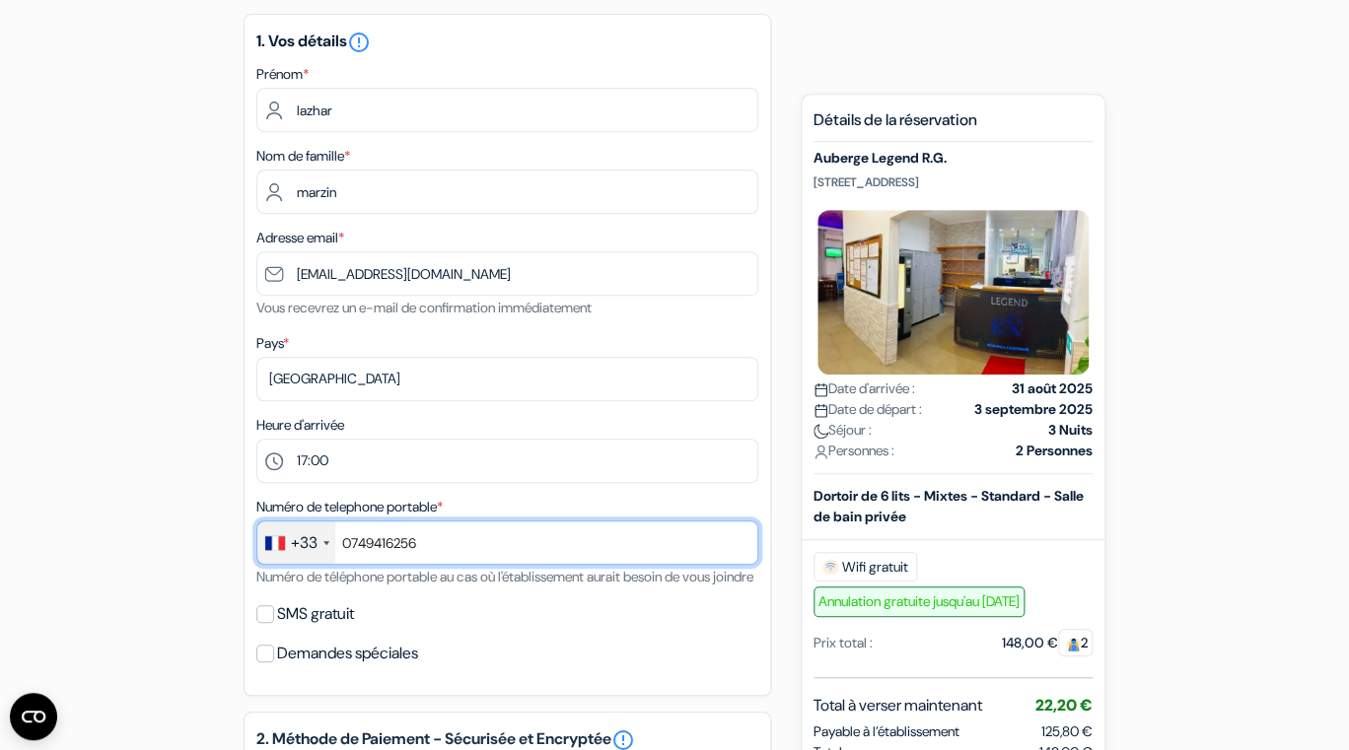
scroll to position [267, 0]
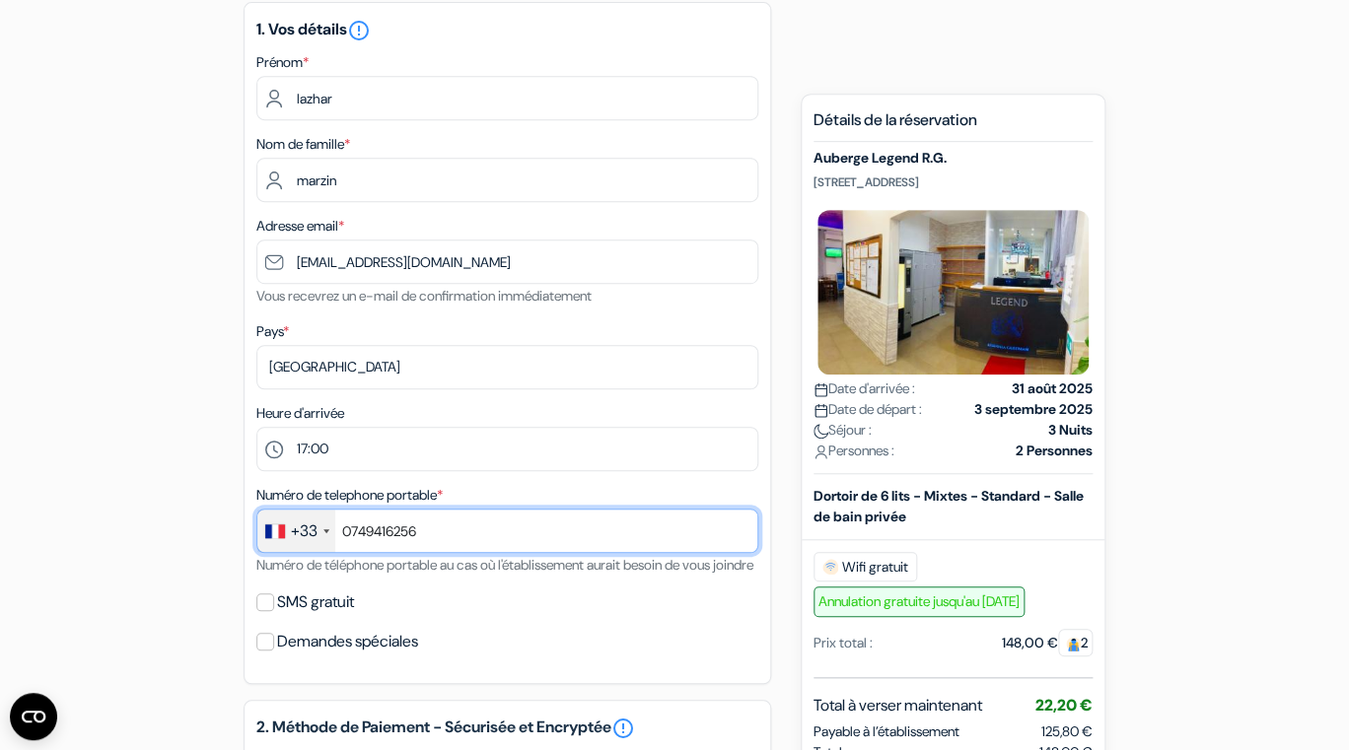
type input "0749416256"
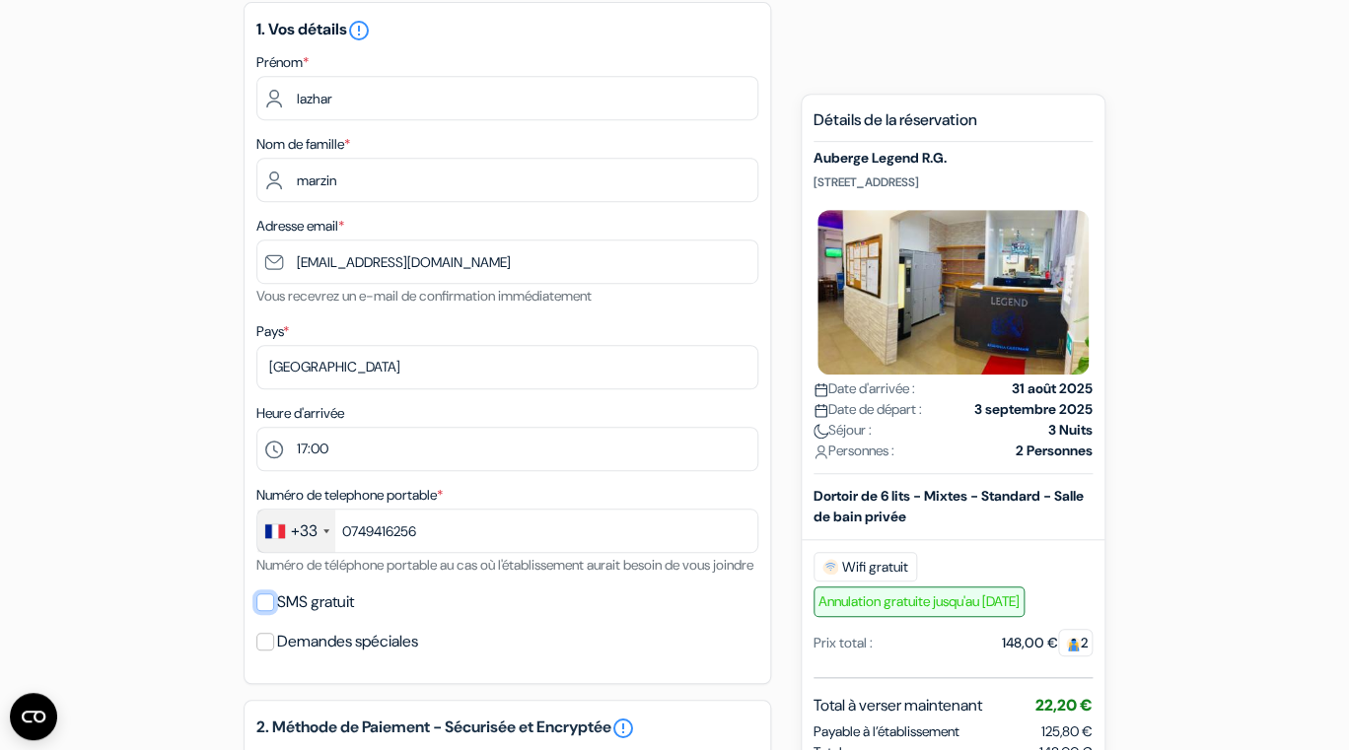
click at [264, 611] on input "SMS gratuit" at bounding box center [265, 603] width 18 height 18
checkbox input "true"
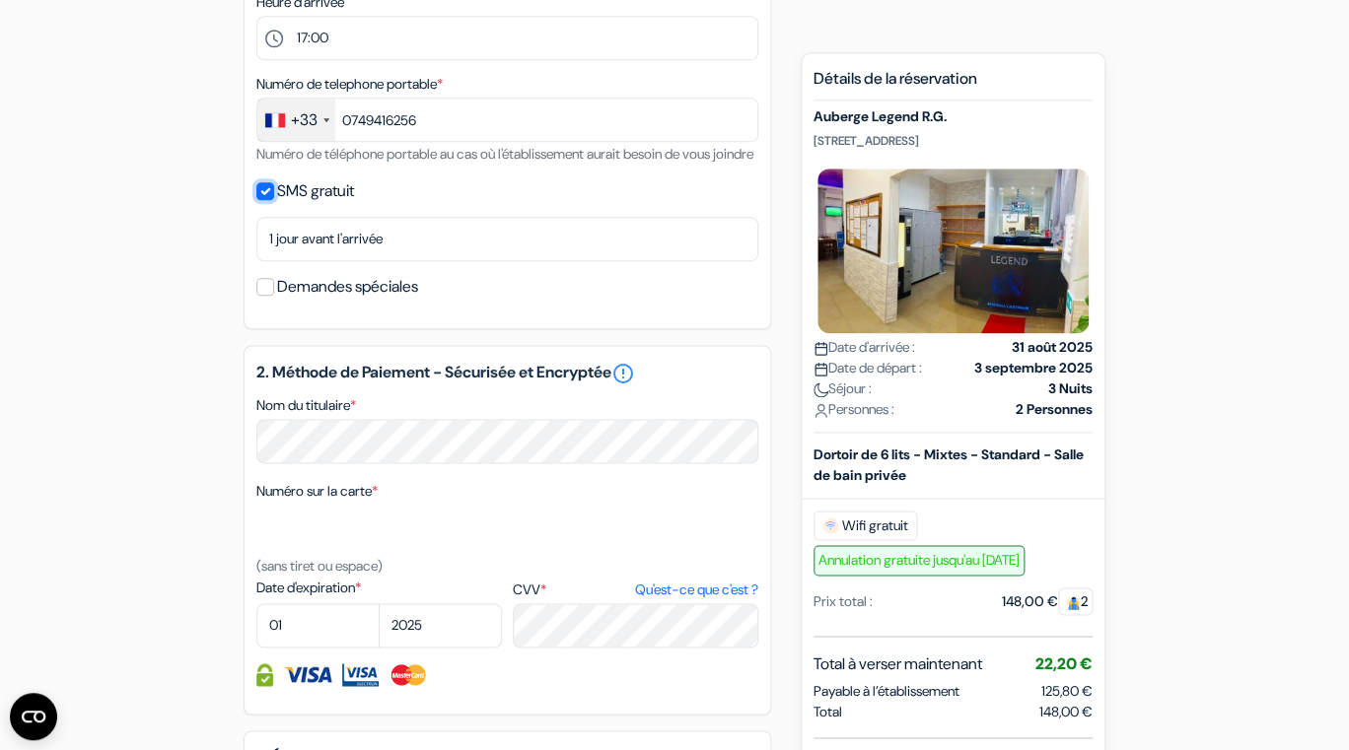
scroll to position [681, 0]
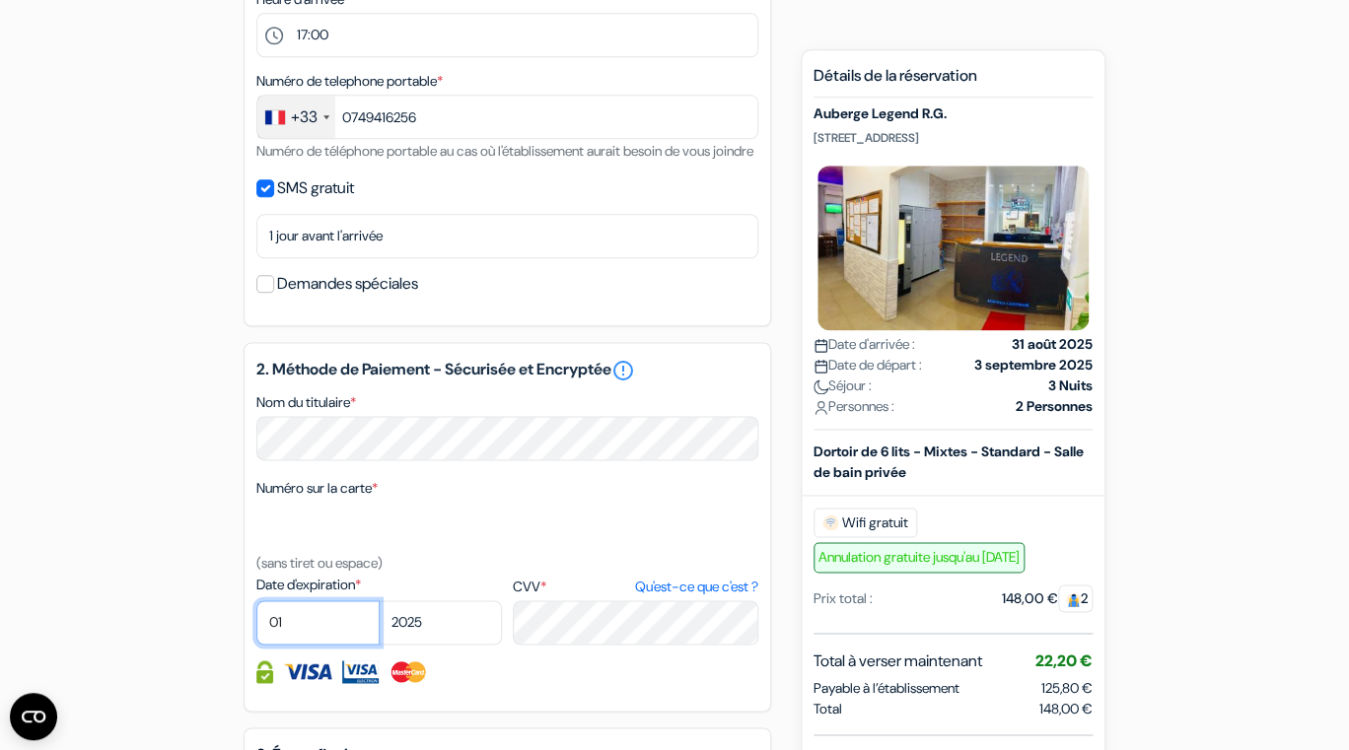
click at [256, 600] on select "01 02 03 04 05 06 07 08 09 10 11 12" at bounding box center [317, 622] width 123 height 44
select select "10"
click option "10" at bounding box center [0, 0] width 0 height 0
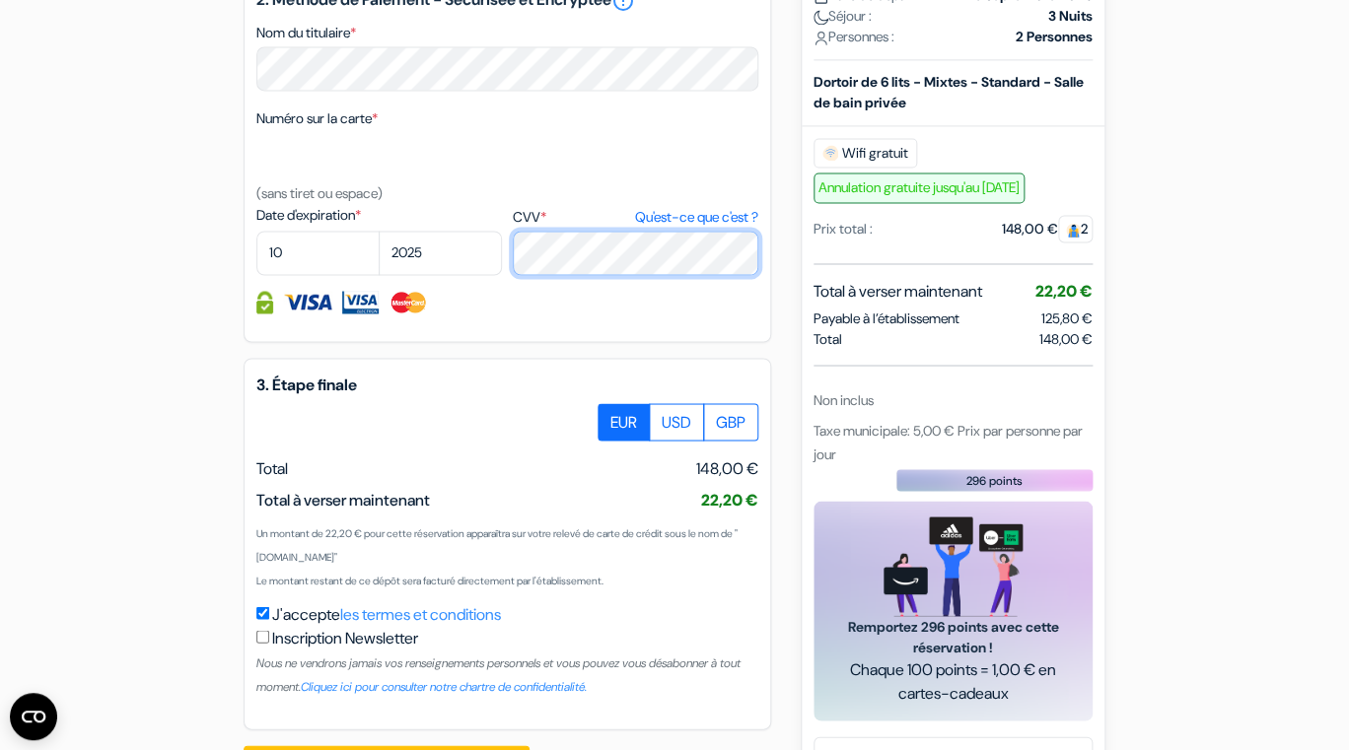
scroll to position [1145, 0]
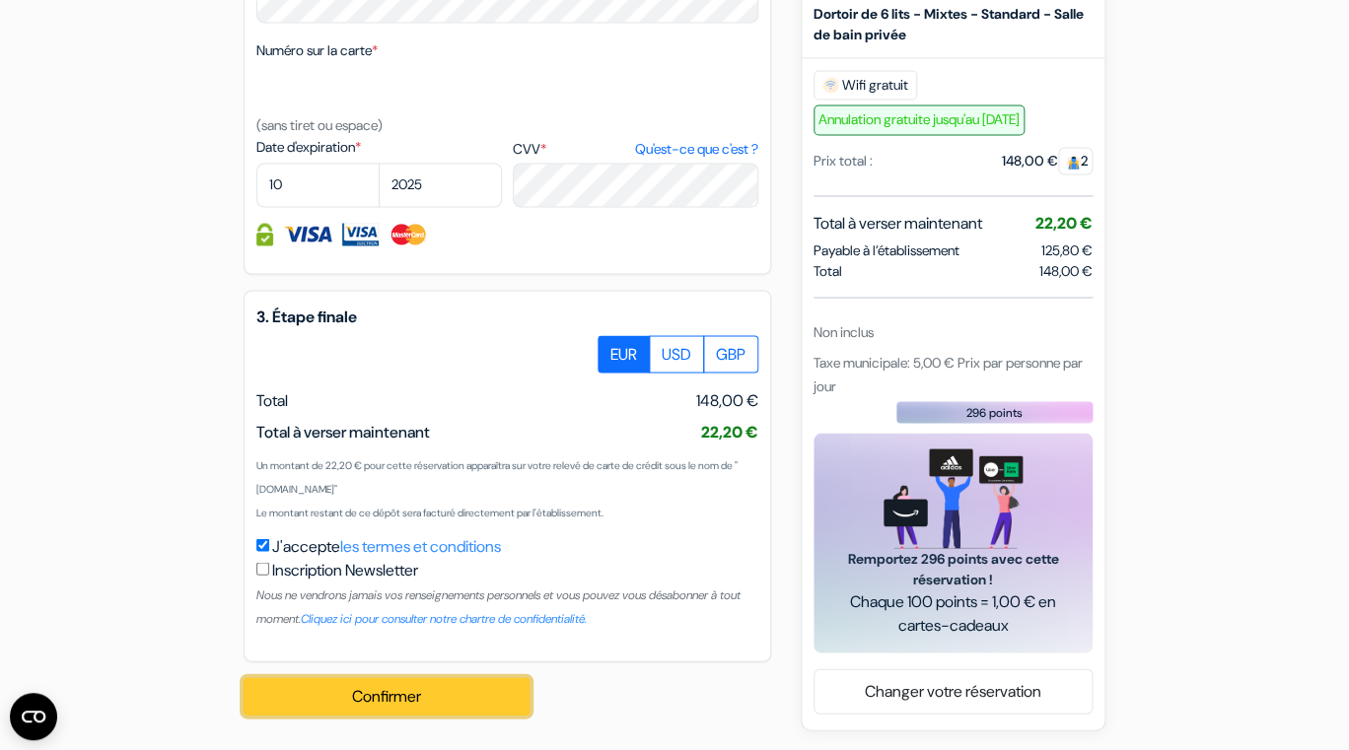
click at [413, 699] on button "Confirmer Loading..." at bounding box center [387, 695] width 286 height 37
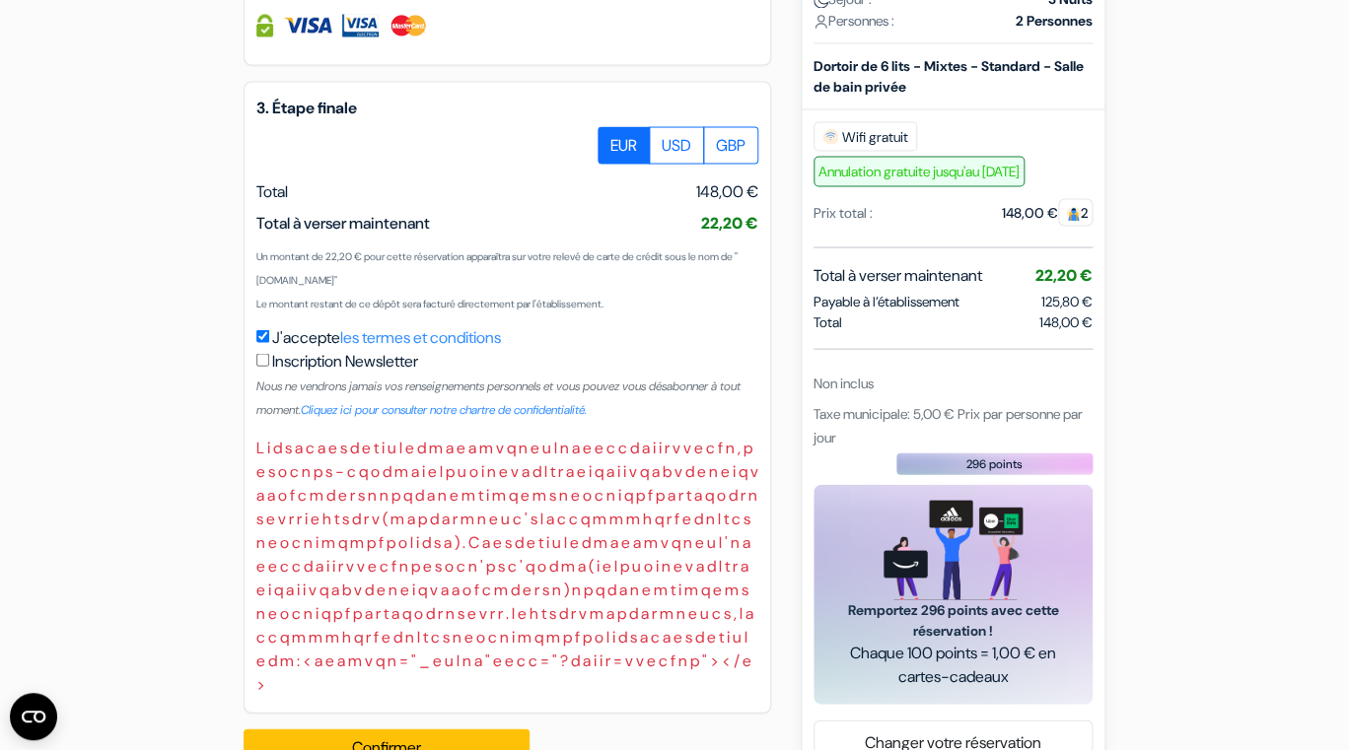
scroll to position [1429, 0]
